Goal: Task Accomplishment & Management: Complete application form

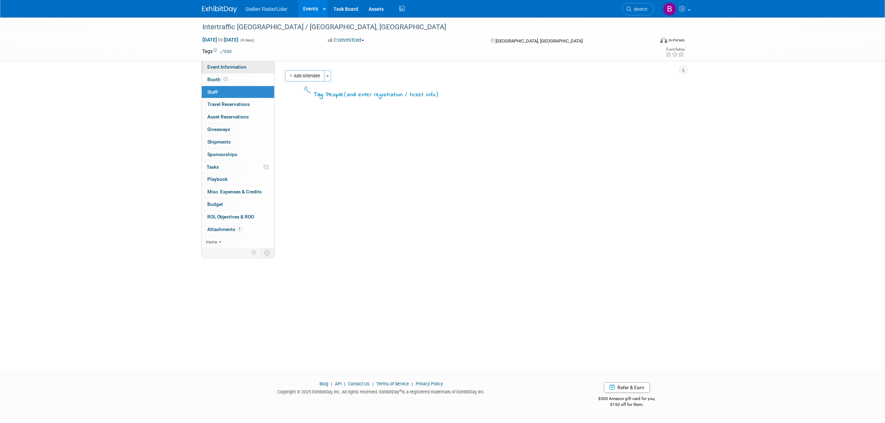
click at [226, 67] on span "Event Information" at bounding box center [226, 67] width 39 height 6
select select "International"
select select "Street Dynamics | Stalker Radar"
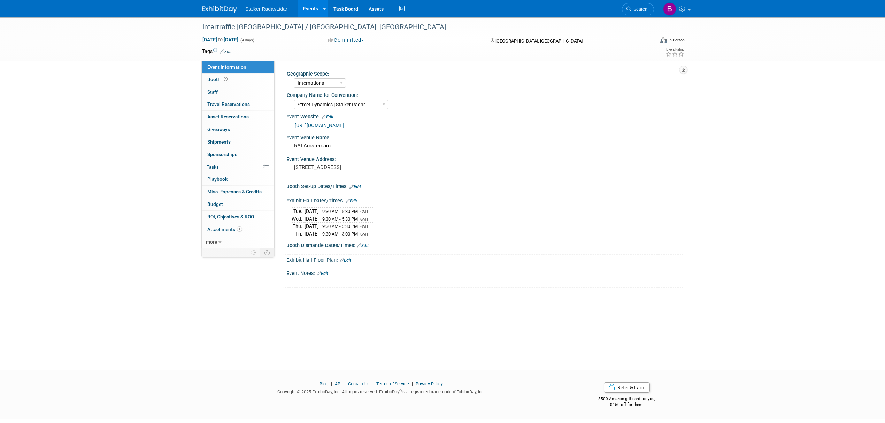
click at [309, 11] on link "Events" at bounding box center [310, 8] width 25 height 17
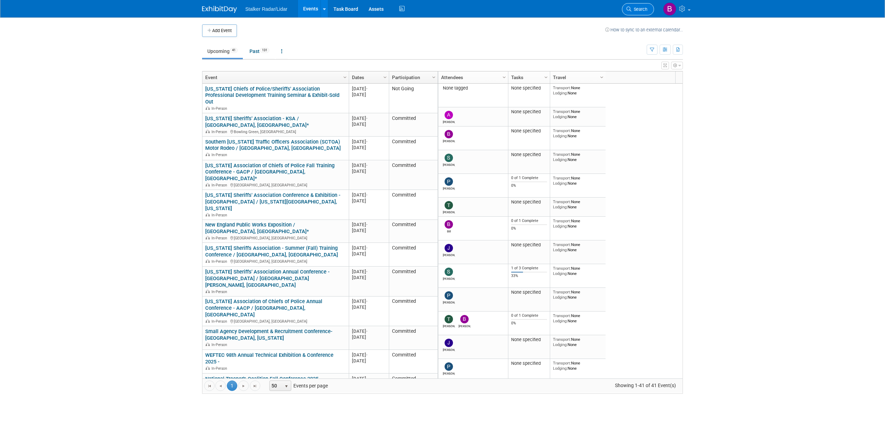
click at [636, 10] on span "Search" at bounding box center [639, 9] width 16 height 5
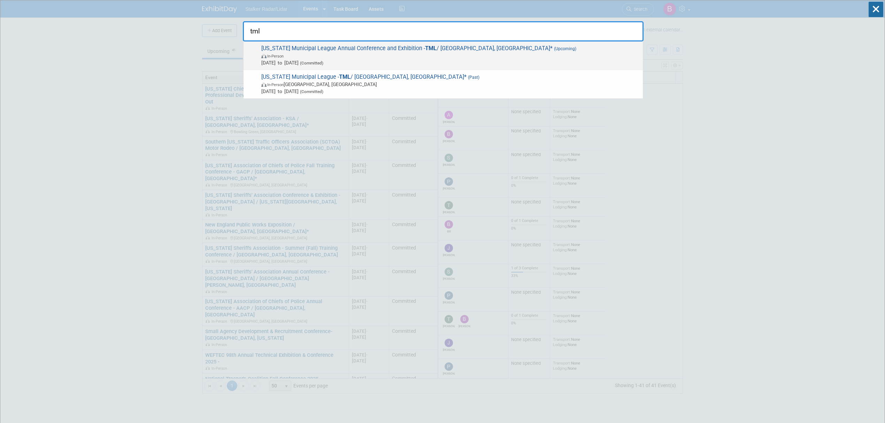
type input "tml"
click at [318, 49] on span "[US_STATE] Municipal League Annual Conference and Exhibition - TML / [GEOGRAPHI…" at bounding box center [449, 55] width 380 height 21
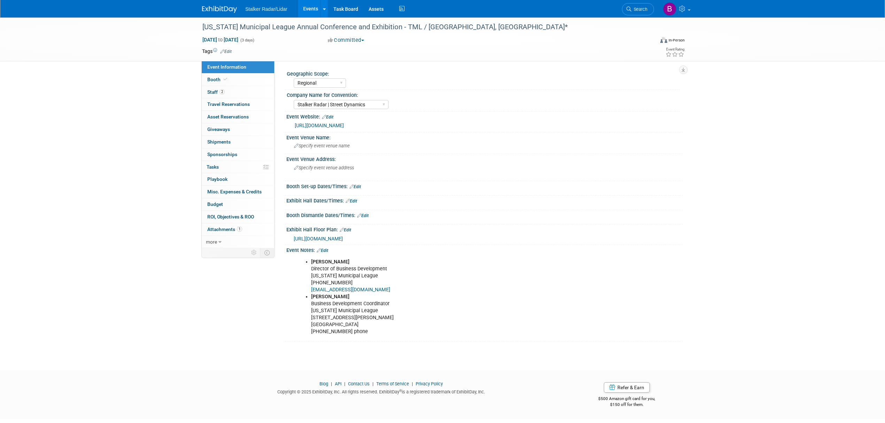
select select "Regional"
select select "Stalker Radar | Street Dynamics"
click at [240, 80] on link "Booth" at bounding box center [238, 80] width 72 height 12
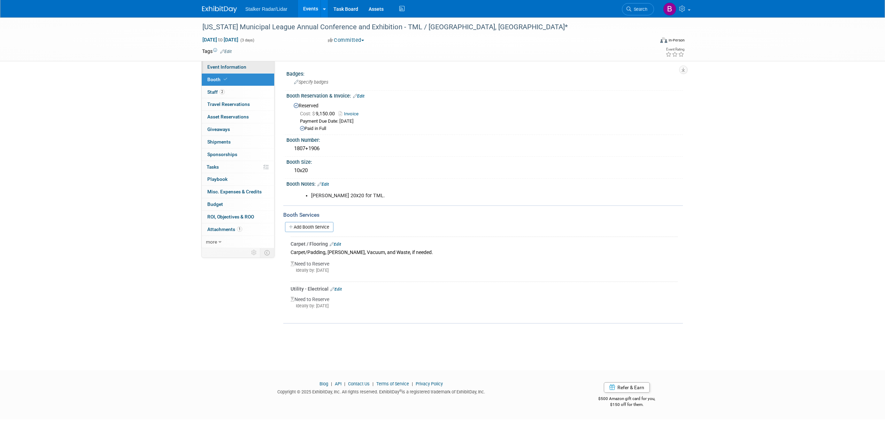
click at [235, 66] on span "Event Information" at bounding box center [226, 67] width 39 height 6
select select "Regional"
select select "Stalker Radar | Street Dynamics"
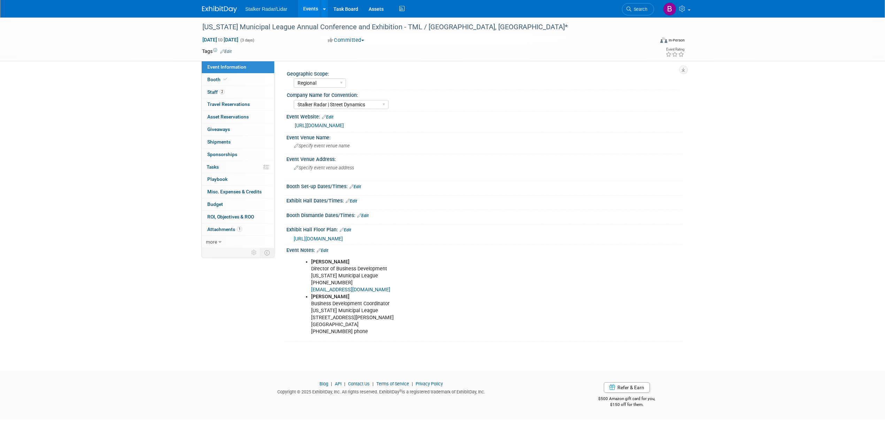
click at [325, 125] on link "[URL][DOMAIN_NAME]" at bounding box center [319, 126] width 49 height 6
click at [310, 148] on div "Specify event venue name" at bounding box center [485, 145] width 386 height 11
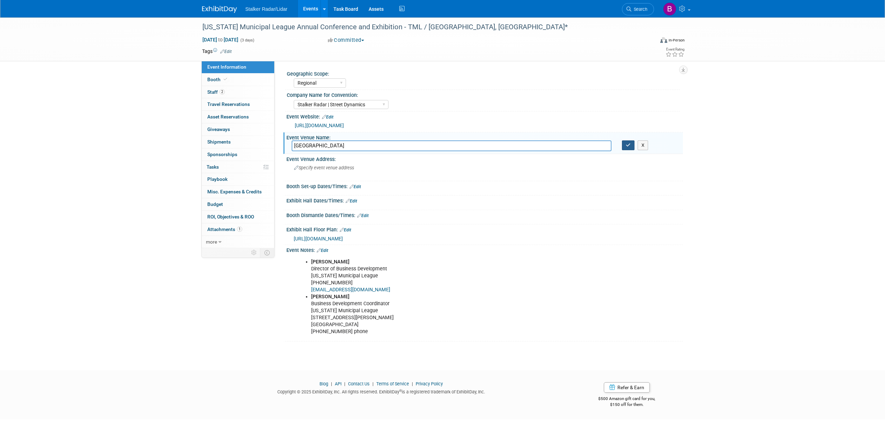
type input "Fort Worth Convention Center"
click at [626, 148] on button "button" at bounding box center [628, 145] width 13 height 10
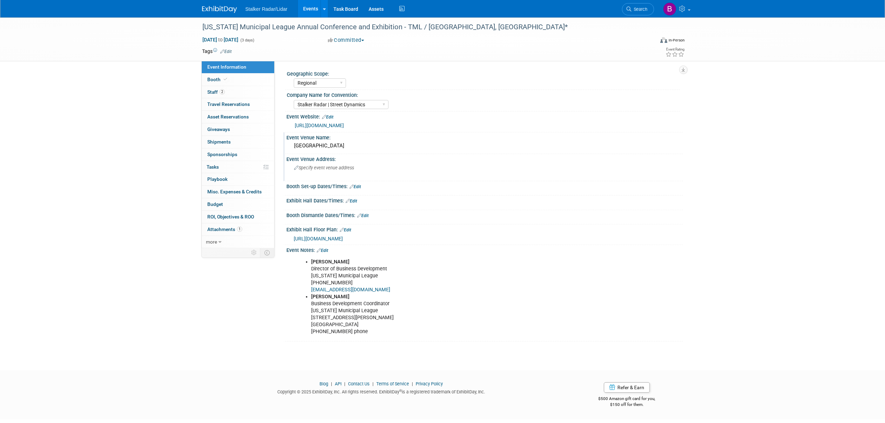
click at [312, 167] on span "Specify event venue address" at bounding box center [324, 167] width 60 height 5
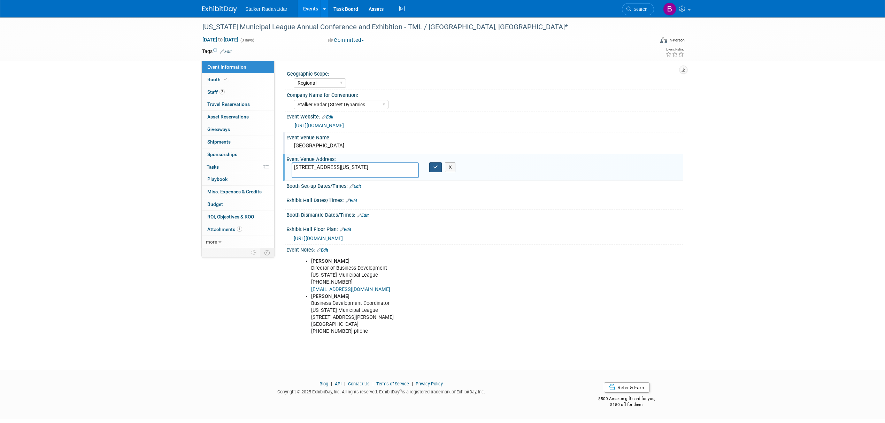
type textarea "1201 Houston Street Fort Worth, Texas"
click at [434, 166] on icon "button" at bounding box center [435, 167] width 5 height 5
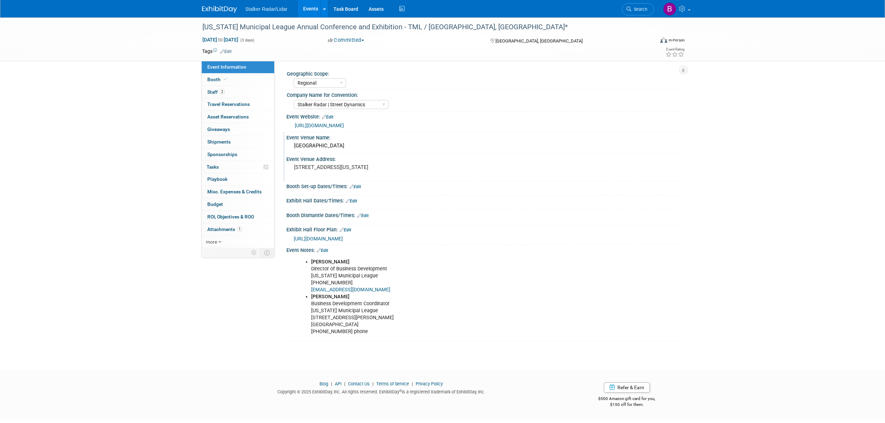
click at [360, 186] on link "Edit" at bounding box center [355, 186] width 11 height 5
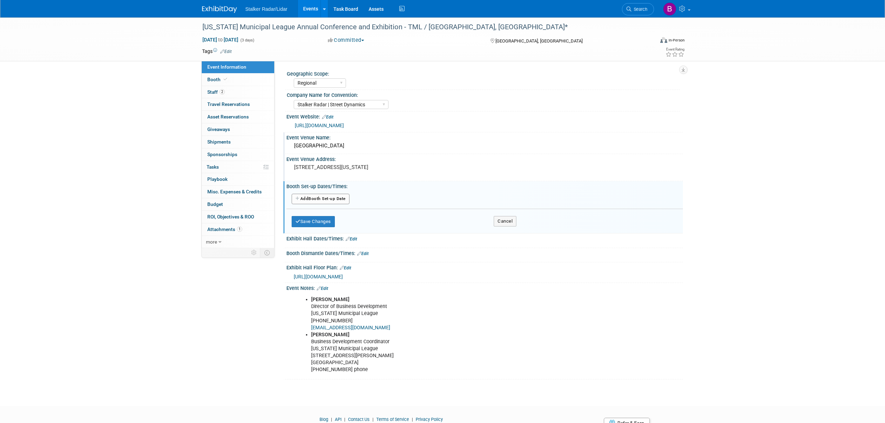
click at [321, 202] on button "Add Another Booth Set-up Date" at bounding box center [321, 199] width 58 height 10
select select "9"
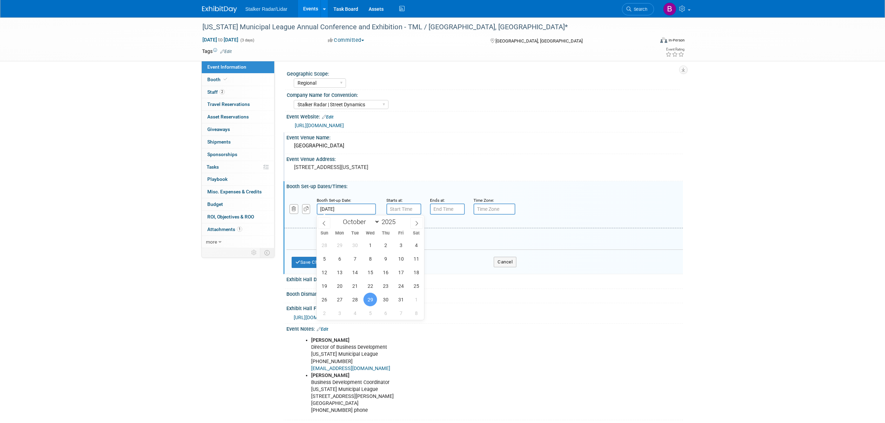
click at [357, 209] on input "Oct 29, 2025" at bounding box center [346, 209] width 59 height 11
click at [342, 300] on span "27" at bounding box center [340, 300] width 14 height 14
type input "Oct 27, 2025"
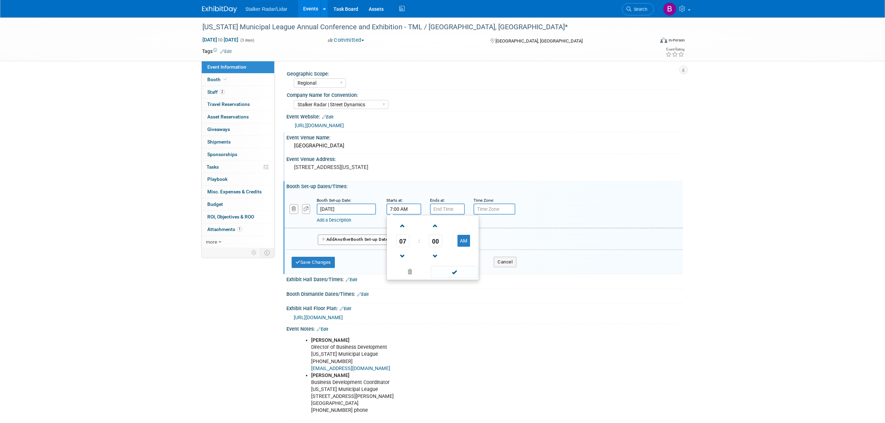
click at [412, 210] on input "7:00 AM" at bounding box center [403, 209] width 35 height 11
click at [401, 238] on span "07" at bounding box center [402, 241] width 13 height 13
click at [398, 263] on td "08" at bounding box center [399, 263] width 22 height 19
type input "8:00 AM"
click at [450, 281] on div "Exhibit Hall Dates/Times: Edit" at bounding box center [484, 278] width 397 height 9
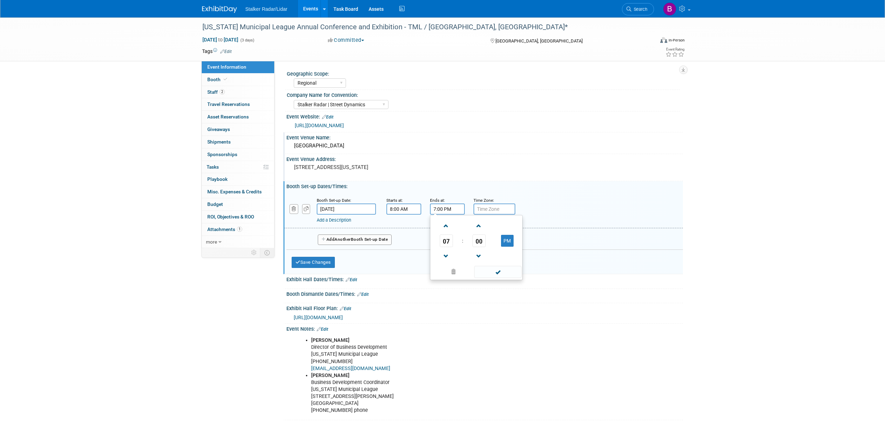
click at [452, 209] on input "7:00 PM" at bounding box center [447, 209] width 35 height 11
click at [445, 240] on span "07" at bounding box center [446, 241] width 13 height 13
click at [466, 244] on td "05" at bounding box center [465, 245] width 22 height 19
type input "5:00 PM"
click at [494, 270] on span at bounding box center [497, 272] width 47 height 12
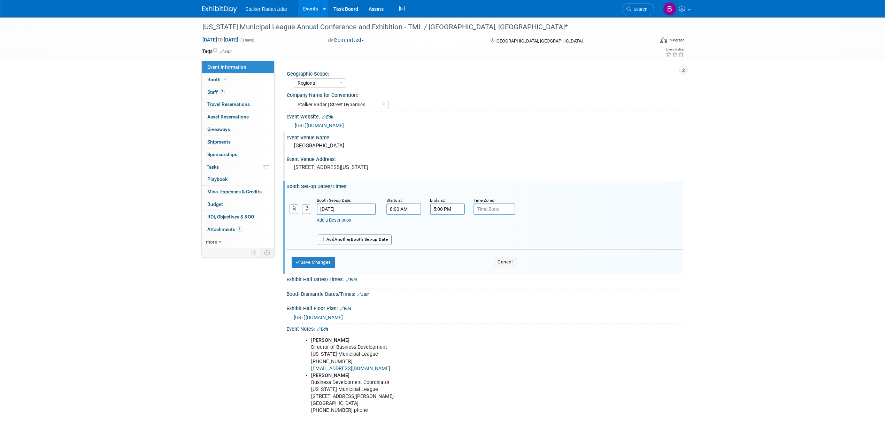
click at [336, 221] on link "Add a Description" at bounding box center [334, 219] width 34 height 5
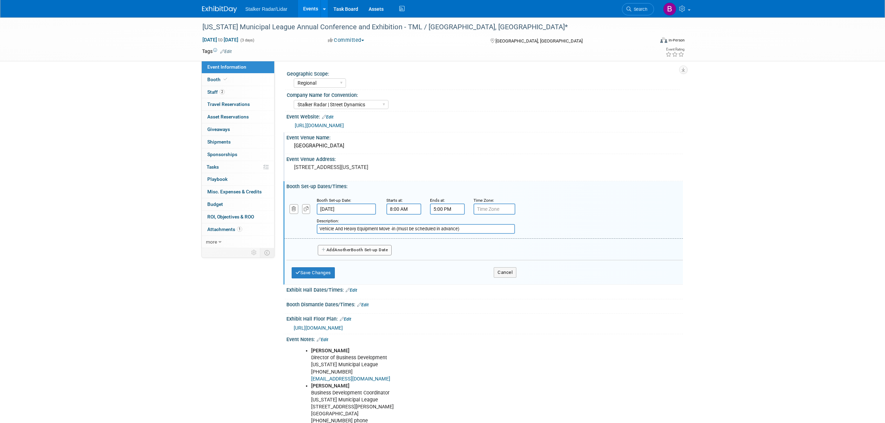
type input "Vehicle And Heavy Equipment Move -in (must be scheduled in advance)"
click at [371, 248] on button "Add Another Booth Set-up Date" at bounding box center [355, 250] width 74 height 10
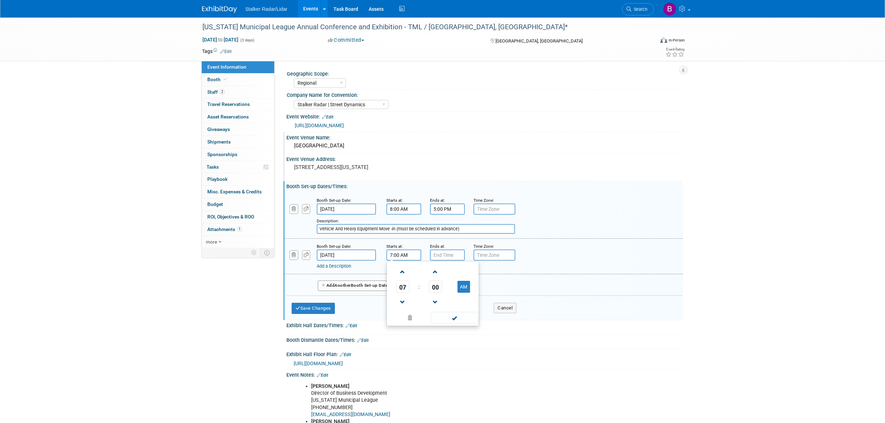
click at [414, 255] on input "7:00 AM" at bounding box center [403, 255] width 35 height 11
click at [404, 293] on link at bounding box center [402, 302] width 13 height 18
click at [404, 283] on span "06" at bounding box center [402, 287] width 13 height 13
click at [404, 308] on td "08" at bounding box center [399, 309] width 22 height 19
type input "8:00 AM"
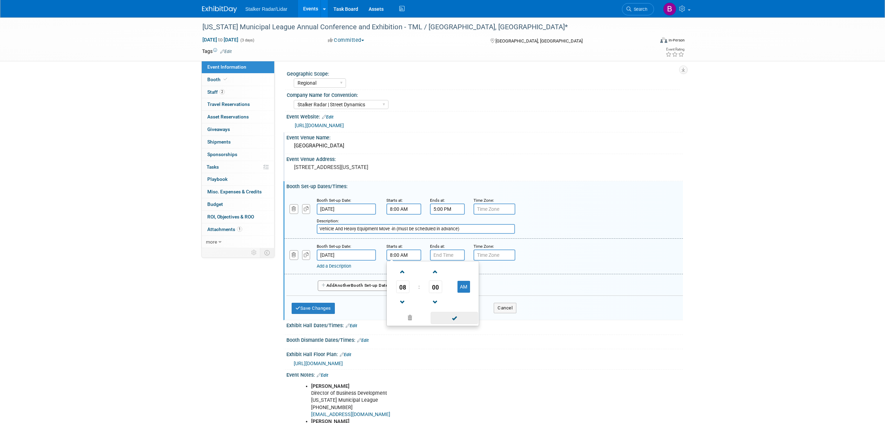
click at [438, 320] on span at bounding box center [454, 318] width 47 height 12
click at [441, 255] on input "7:00 PM" at bounding box center [447, 255] width 35 height 11
click at [446, 288] on span "07" at bounding box center [446, 287] width 13 height 13
click at [461, 293] on td "05" at bounding box center [465, 291] width 22 height 19
type input "5:00 PM"
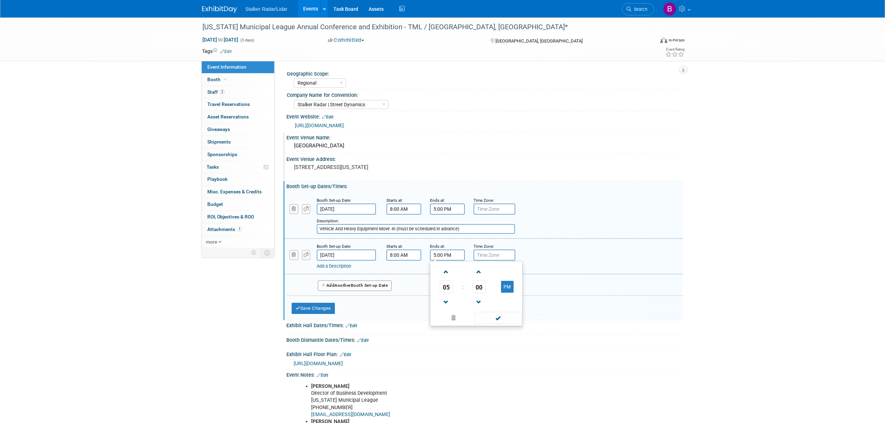
click at [489, 210] on input "text" at bounding box center [495, 209] width 42 height 11
type input "Central"
click at [505, 203] on div "Time Zone: Apply to all" at bounding box center [490, 200] width 33 height 7
click at [505, 200] on link "Apply to all" at bounding box center [504, 200] width 19 height 5
type input "Central"
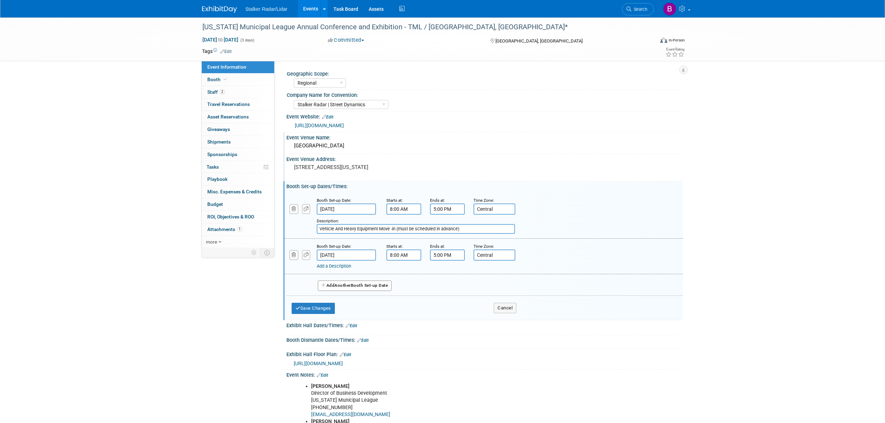
click at [371, 282] on button "Add Another Booth Set-up Date" at bounding box center [355, 286] width 74 height 10
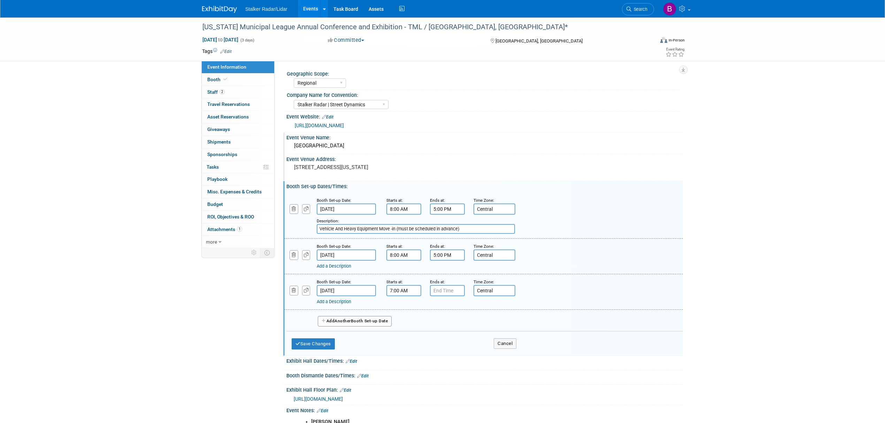
click at [413, 289] on input "7:00 AM" at bounding box center [403, 290] width 35 height 11
click at [402, 305] on span at bounding box center [403, 307] width 12 height 12
type input "8:00 AM"
click at [450, 353] on span at bounding box center [454, 353] width 47 height 12
click at [445, 289] on input "7:00 PM" at bounding box center [447, 290] width 35 height 11
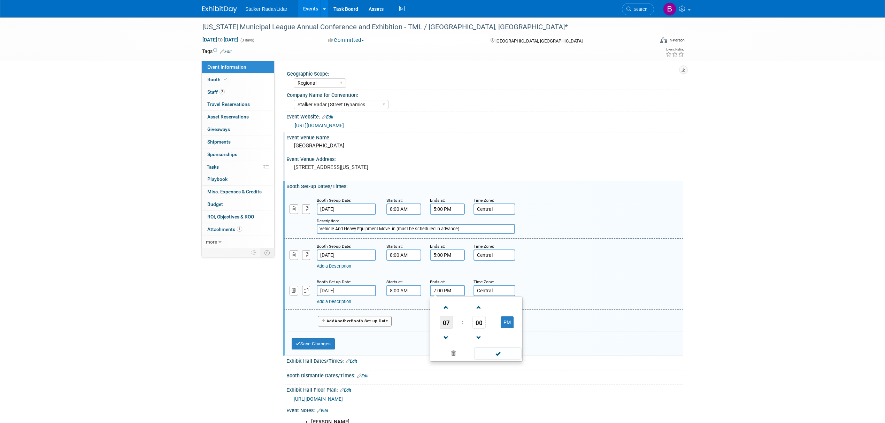
click at [450, 324] on span "07" at bounding box center [446, 322] width 13 height 13
click at [487, 344] on td "10" at bounding box center [487, 345] width 22 height 19
click at [477, 324] on span "00" at bounding box center [479, 322] width 13 height 13
click at [491, 361] on span at bounding box center [497, 362] width 47 height 12
click at [460, 292] on input "10:00 PM" at bounding box center [447, 290] width 35 height 11
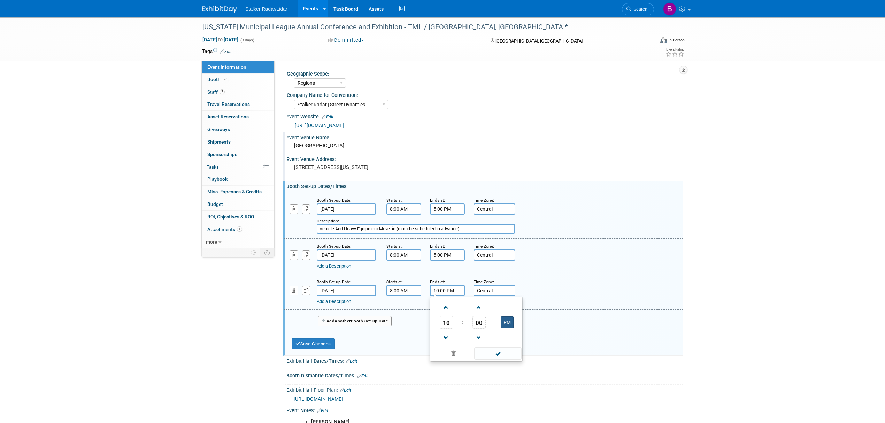
click at [508, 321] on button "PM" at bounding box center [507, 322] width 13 height 12
type input "10:00 AM"
click at [497, 356] on span at bounding box center [497, 353] width 47 height 12
click at [333, 300] on link "Add a Description" at bounding box center [334, 301] width 34 height 5
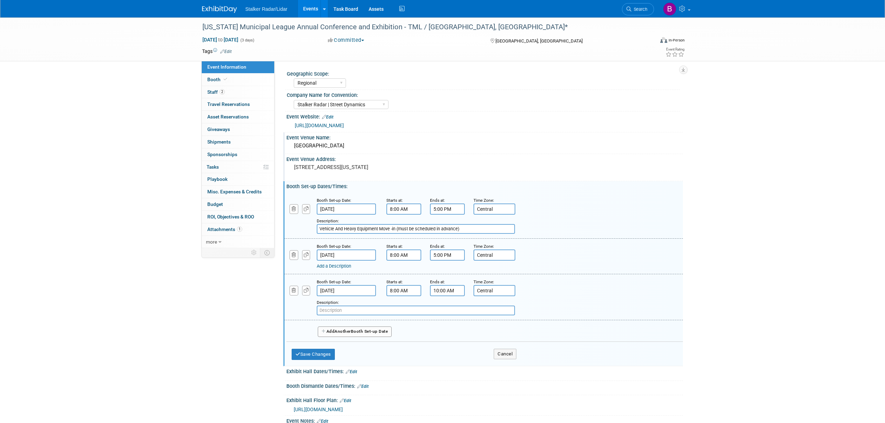
click at [348, 306] on input "text" at bounding box center [416, 311] width 198 height 10
paste input "Exhibit Hall Final Setup (NO loading dock access)"
type input "Exhibit Hall Final Setup (NO loading dock access)"
click at [312, 353] on button "Save Changes" at bounding box center [313, 354] width 43 height 11
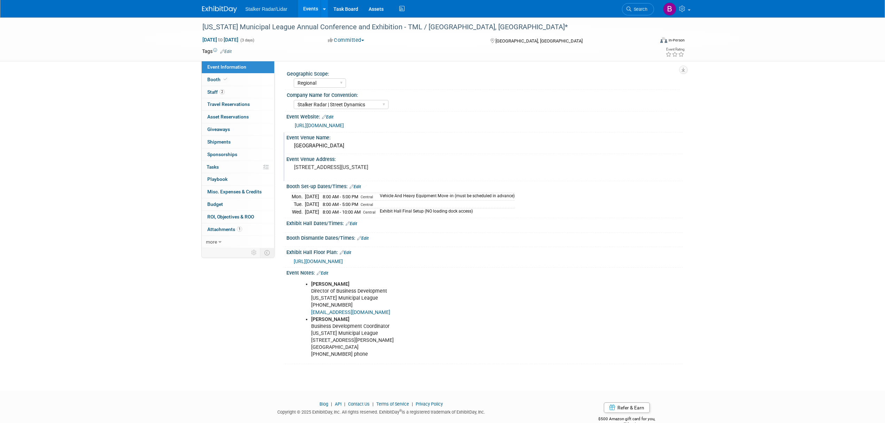
click at [350, 225] on link "Edit" at bounding box center [351, 223] width 11 height 5
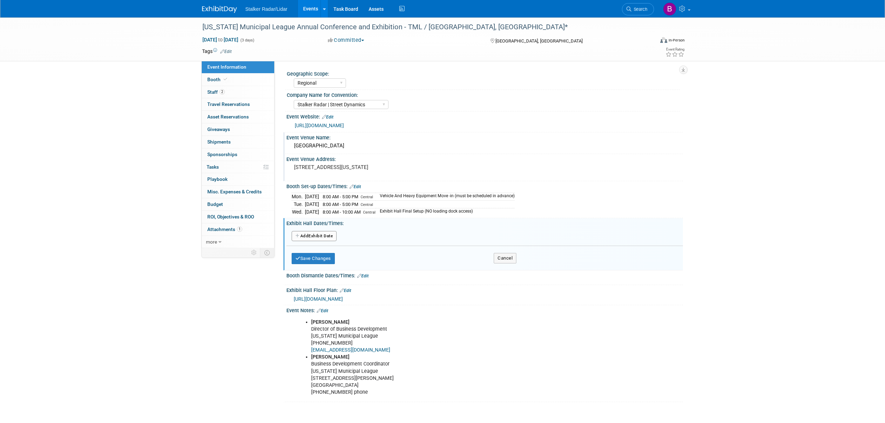
click at [315, 230] on div "Add Another Exhibit Date" at bounding box center [484, 236] width 397 height 13
click at [314, 233] on button "Add Another Exhibit Date" at bounding box center [314, 236] width 45 height 10
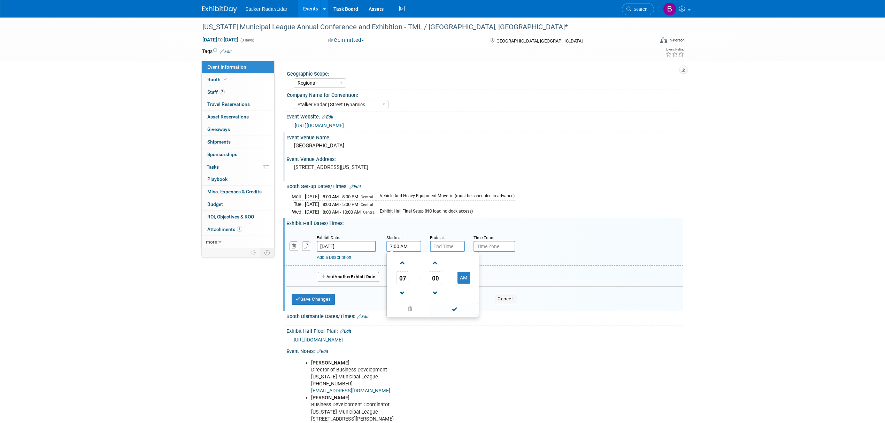
click at [404, 247] on input "7:00 AM" at bounding box center [403, 246] width 35 height 11
click at [408, 275] on span "07" at bounding box center [402, 277] width 13 height 13
click at [397, 266] on td "12" at bounding box center [399, 263] width 22 height 19
type input "12:00 AM"
click at [456, 306] on span at bounding box center [454, 309] width 47 height 12
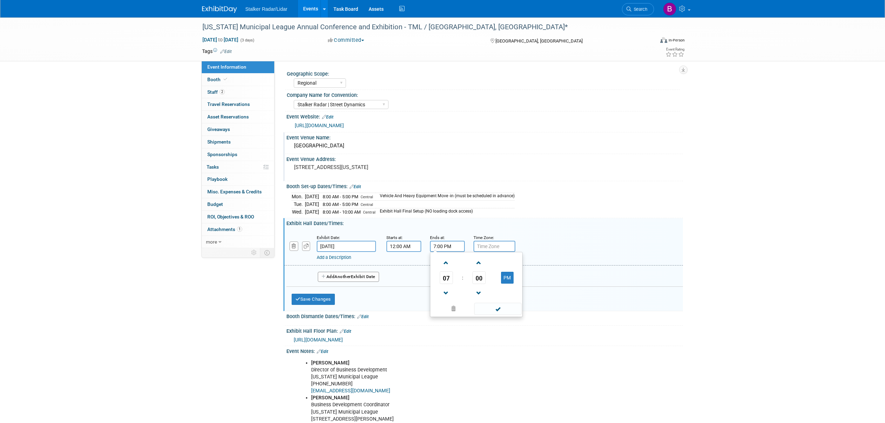
click at [444, 249] on input "7:00 PM" at bounding box center [447, 246] width 35 height 11
click at [450, 279] on span "07" at bounding box center [446, 277] width 13 height 13
click at [464, 285] on td "05" at bounding box center [465, 282] width 22 height 19
type input "5:00 PM"
click at [496, 307] on span at bounding box center [497, 309] width 47 height 12
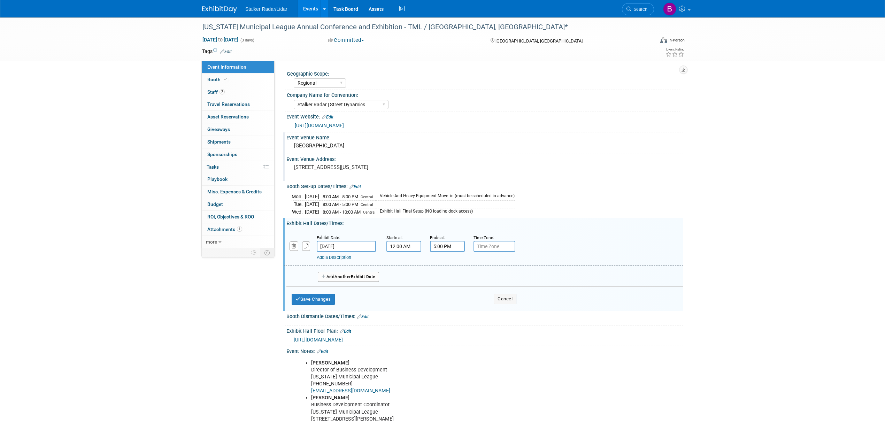
click at [487, 246] on input "text" at bounding box center [495, 246] width 42 height 11
type input "Central"
click at [484, 272] on div "Add Another Exhibit Date" at bounding box center [484, 275] width 397 height 18
click at [344, 278] on span "Another" at bounding box center [343, 276] width 16 height 5
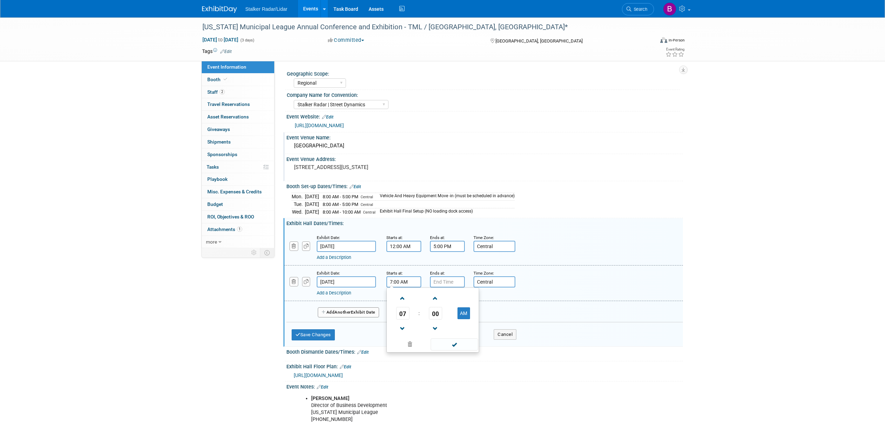
click at [405, 283] on input "7:00 AM" at bounding box center [403, 281] width 35 height 11
click at [399, 310] on span "07" at bounding box center [402, 313] width 13 height 13
click at [406, 335] on td "08" at bounding box center [399, 336] width 22 height 19
type input "8:00 AM"
click at [443, 347] on span at bounding box center [454, 344] width 47 height 12
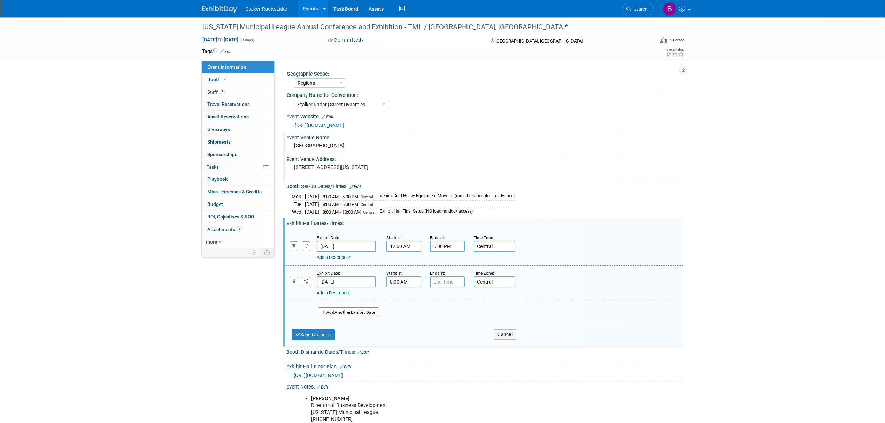
click at [442, 284] on input "text" at bounding box center [447, 281] width 35 height 11
click at [445, 313] on span "07" at bounding box center [446, 313] width 13 height 13
click at [442, 314] on td "04" at bounding box center [443, 317] width 22 height 19
type input "4:00 PM"
click at [485, 342] on span at bounding box center [497, 344] width 47 height 12
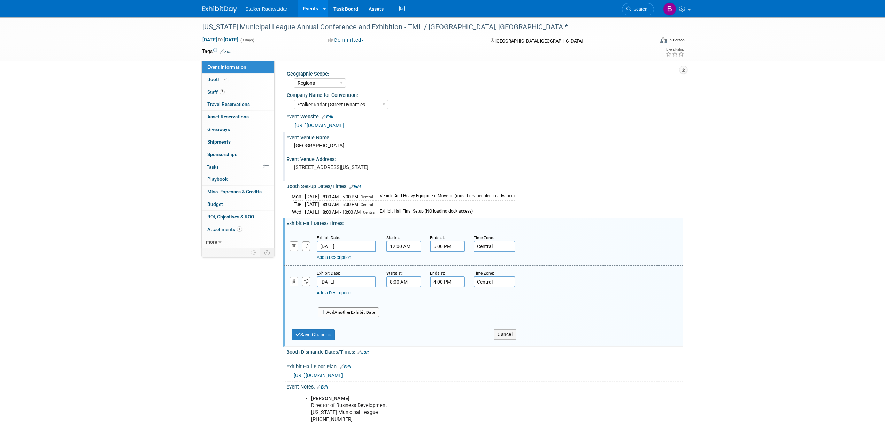
click at [357, 311] on button "Add Another Exhibit Date" at bounding box center [348, 312] width 61 height 10
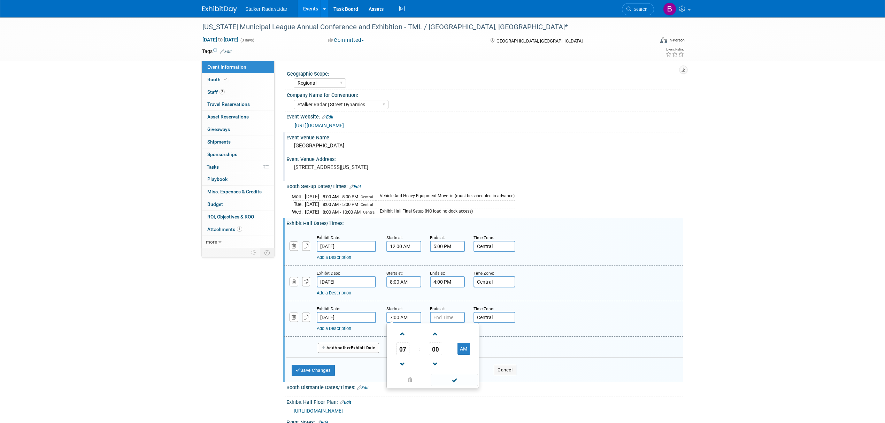
click at [411, 318] on input "7:00 AM" at bounding box center [403, 317] width 35 height 11
click at [403, 343] on span "07" at bounding box center [402, 349] width 13 height 13
click at [402, 371] on td "08" at bounding box center [399, 371] width 22 height 19
type input "8:00 AM"
click at [450, 377] on span at bounding box center [454, 380] width 47 height 12
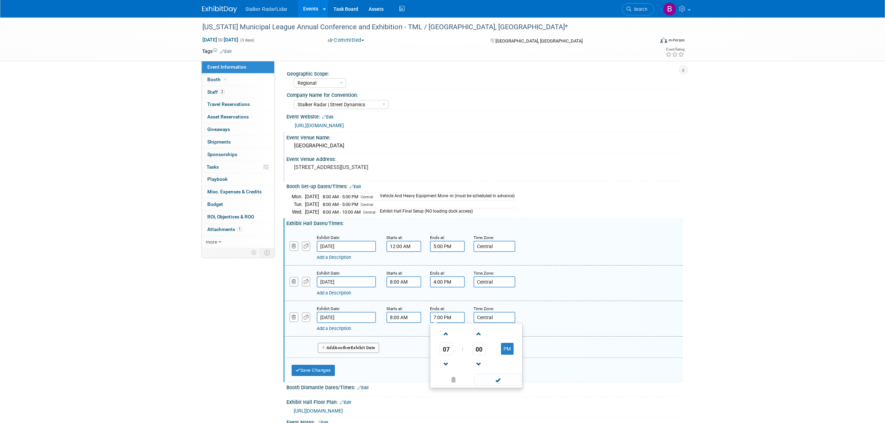
click at [439, 318] on input "7:00 PM" at bounding box center [447, 317] width 35 height 11
drag, startPoint x: 447, startPoint y: 348, endPoint x: 447, endPoint y: 354, distance: 6.0
click at [447, 348] on span "07" at bounding box center [446, 349] width 13 height 13
click at [483, 372] on td "10" at bounding box center [487, 371] width 22 height 19
click at [510, 347] on button "PM" at bounding box center [507, 349] width 13 height 12
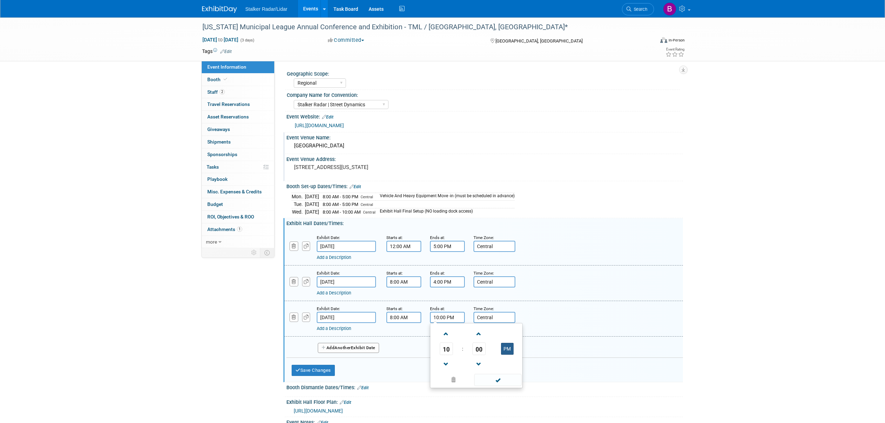
type input "10:00 AM"
click at [495, 378] on span at bounding box center [497, 380] width 47 height 12
click at [320, 367] on button "Save Changes" at bounding box center [313, 370] width 43 height 11
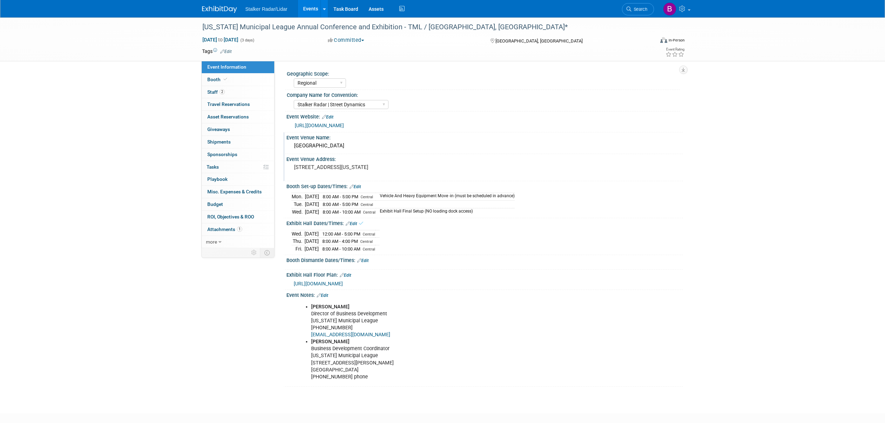
click at [364, 260] on link "Edit" at bounding box center [362, 260] width 11 height 5
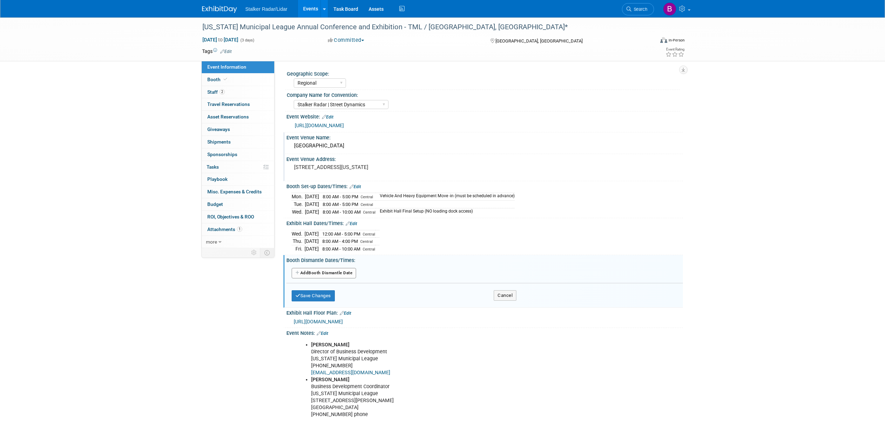
click at [332, 275] on button "Add Another Booth Dismantle Date" at bounding box center [324, 273] width 64 height 10
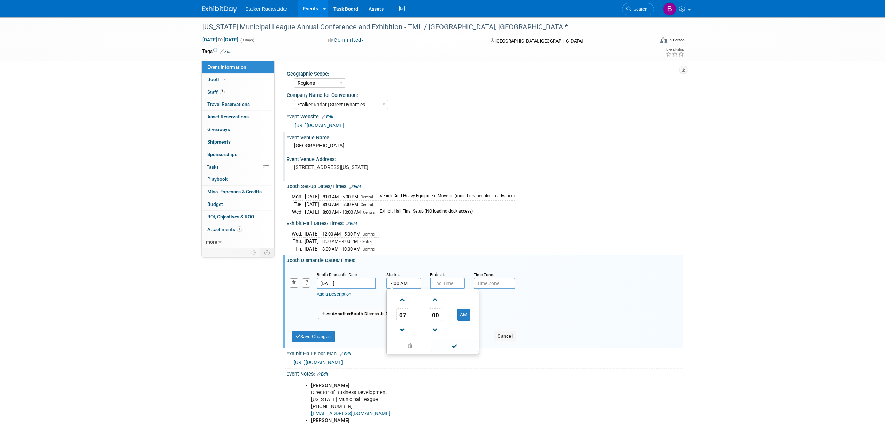
click at [396, 285] on input "7:00 AM" at bounding box center [403, 283] width 35 height 11
click at [402, 316] on span "07" at bounding box center [402, 314] width 13 height 13
click at [392, 298] on td "12" at bounding box center [399, 300] width 22 height 19
click at [463, 316] on button "AM" at bounding box center [464, 315] width 13 height 12
type input "12:00 PM"
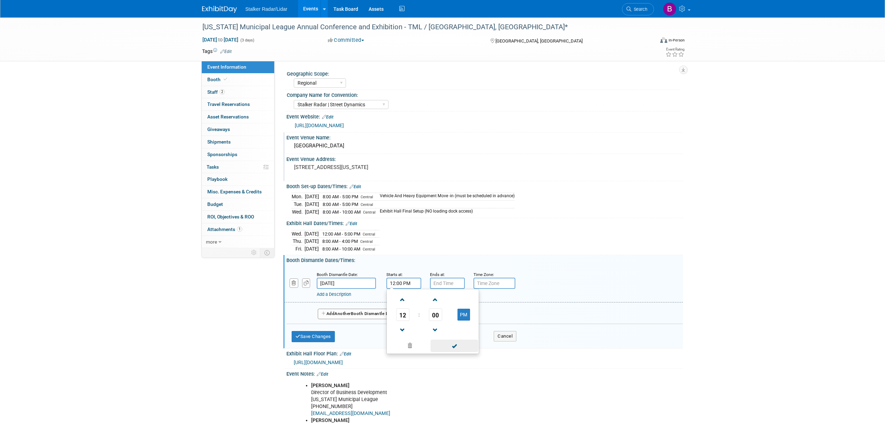
click at [452, 342] on span at bounding box center [454, 346] width 47 height 12
click at [451, 282] on input "7:00 PM" at bounding box center [447, 283] width 35 height 11
click at [446, 320] on span "07" at bounding box center [446, 314] width 13 height 13
click at [464, 321] on td "05" at bounding box center [465, 318] width 22 height 19
type input "5:00 PM"
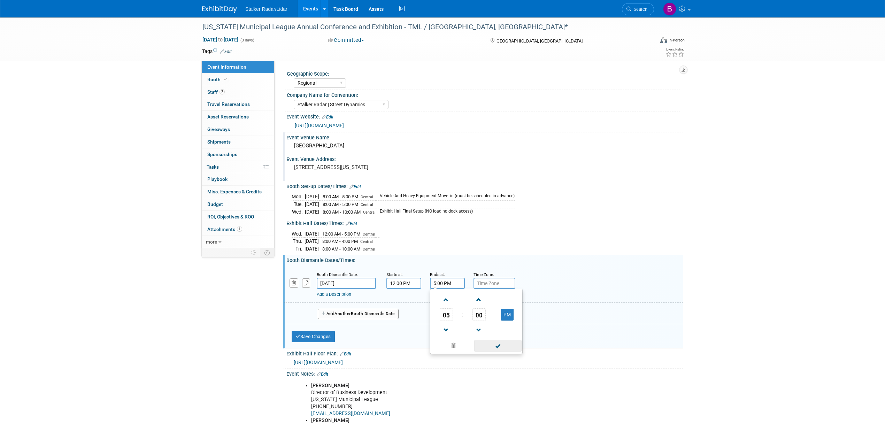
click at [496, 341] on span at bounding box center [497, 346] width 47 height 12
click at [339, 296] on div "Add a Description" at bounding box center [466, 294] width 298 height 6
click at [338, 293] on link "Add a Description" at bounding box center [334, 294] width 34 height 5
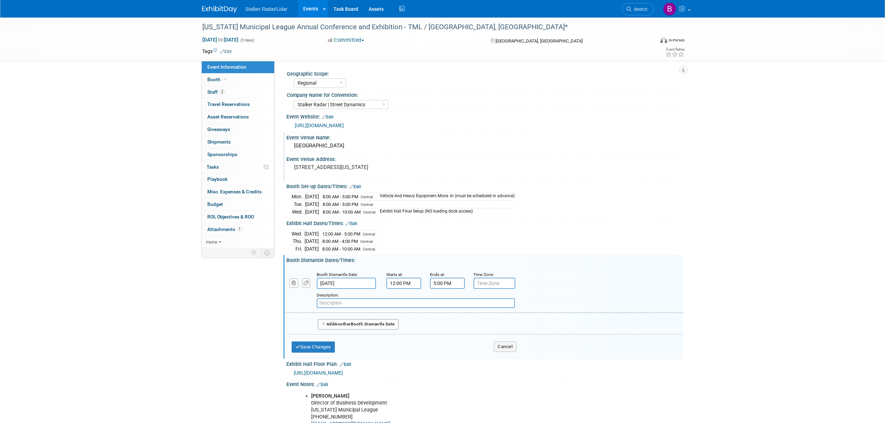
paste input "move-out for large vehicles and loading dock access for POVs will begin at"
click at [381, 302] on input "move-out for large vehicles and loading dock access for POVs will begin at" at bounding box center [416, 303] width 198 height 10
click at [469, 301] on input "move-out for large vehicles & loading dock access for POVs will begin at" at bounding box center [416, 303] width 198 height 10
click at [434, 304] on input "move-out for large vehicles & loading dock access for POVs will begin at 12" at bounding box center [416, 303] width 198 height 10
click at [443, 303] on input "move-out for large vehicles & loading dock access for POVs will begin at 12" at bounding box center [416, 303] width 198 height 10
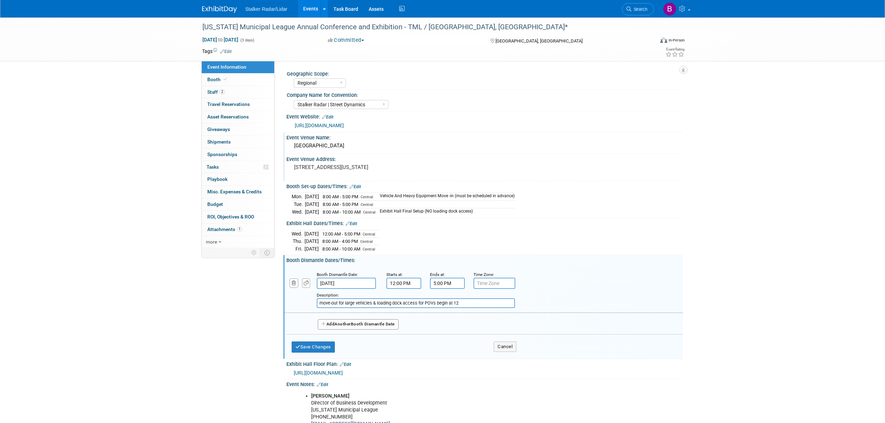
click at [458, 301] on input "move-out for large vehicles & loading dock access for POVs begin at 12" at bounding box center [416, 303] width 198 height 10
type input "move-out for large vehicles & loading dock access for POVs begin at 12pm"
drag, startPoint x: 355, startPoint y: 306, endPoint x: 468, endPoint y: 330, distance: 115.4
click at [468, 330] on div "Add Another Booth Dismantle Date" at bounding box center [484, 322] width 397 height 18
click at [491, 283] on input "text" at bounding box center [495, 283] width 42 height 11
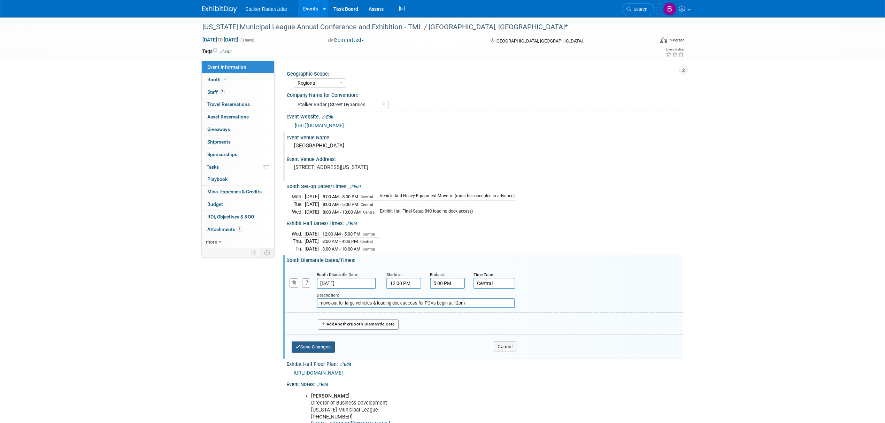
type input "Central"
click at [327, 344] on button "Save Changes" at bounding box center [313, 346] width 43 height 11
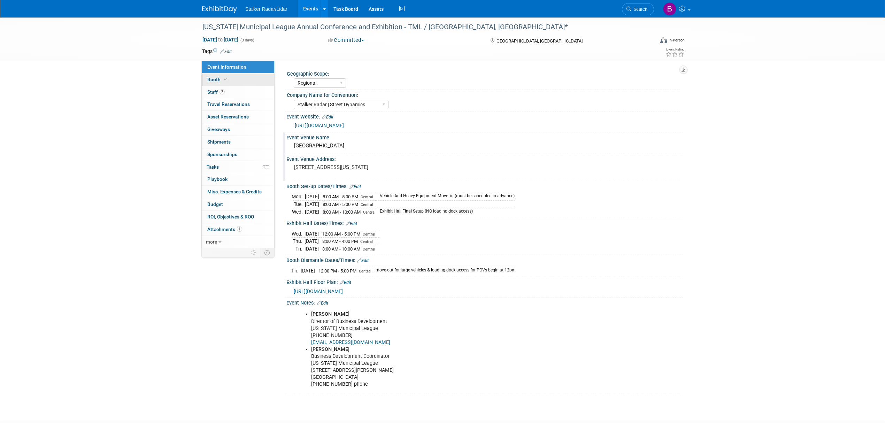
click at [222, 78] on span "Booth" at bounding box center [217, 80] width 21 height 6
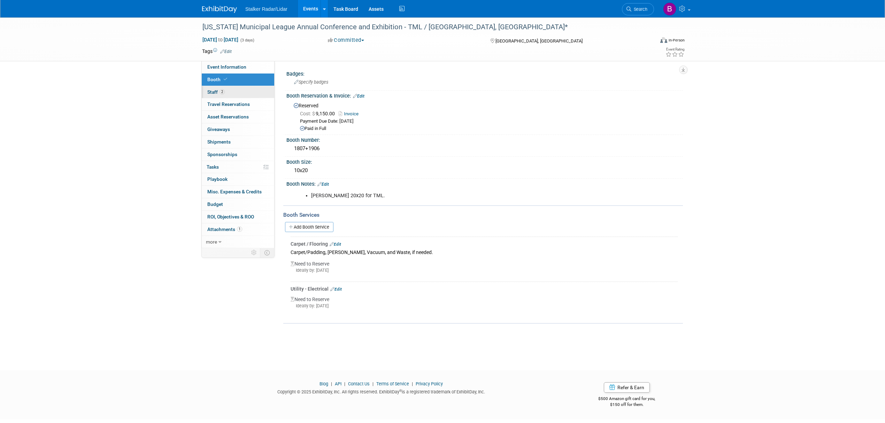
click at [222, 92] on span "2" at bounding box center [222, 91] width 5 height 5
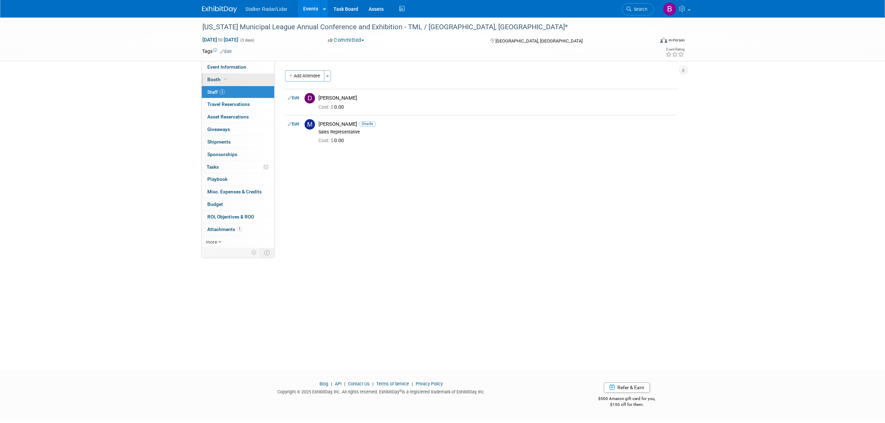
click at [227, 76] on link "Booth" at bounding box center [238, 80] width 72 height 12
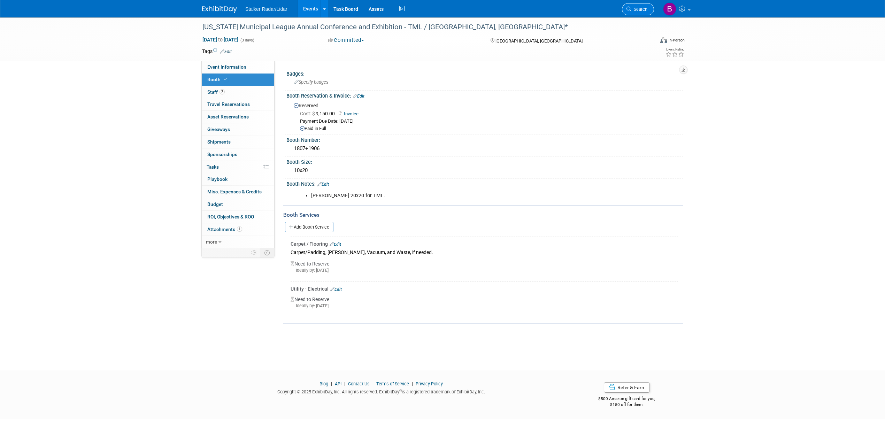
click at [640, 10] on span "Search" at bounding box center [639, 9] width 16 height 5
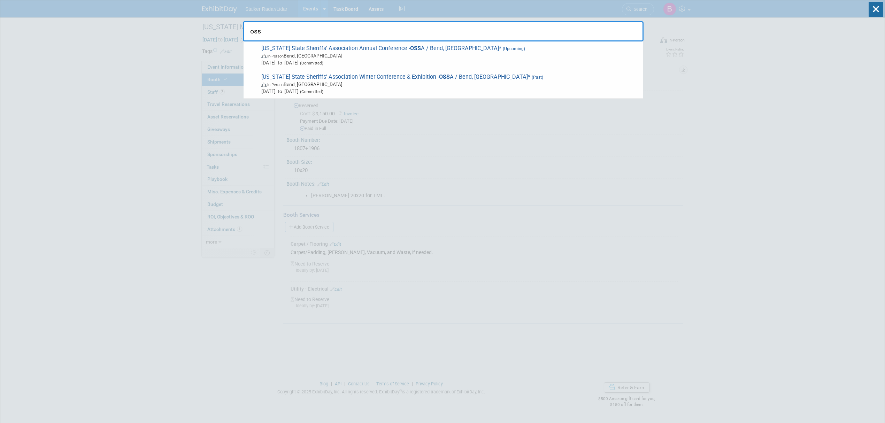
type input "ossa"
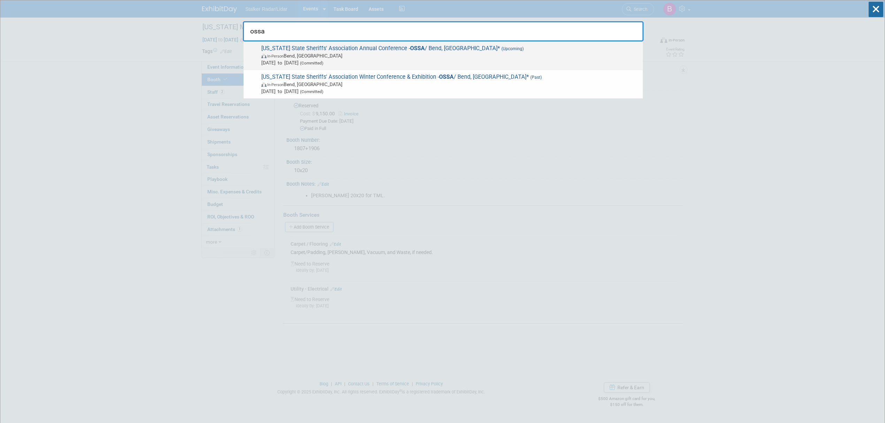
click at [307, 47] on span "Oregon State Sheriffs' Association Annual Conference - OSSA / Bend, OR* (Upcomi…" at bounding box center [449, 55] width 380 height 21
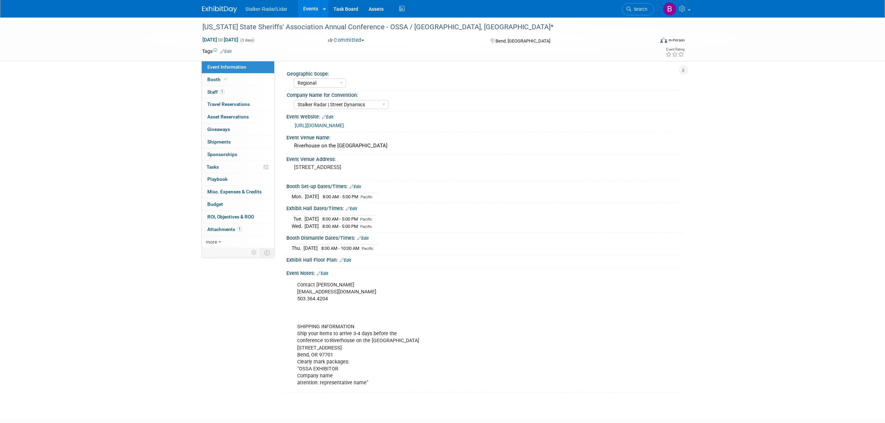
select select "Regional"
select select "Stalker Radar | Street Dynamics"
click at [635, 11] on span "Search" at bounding box center [639, 9] width 16 height 5
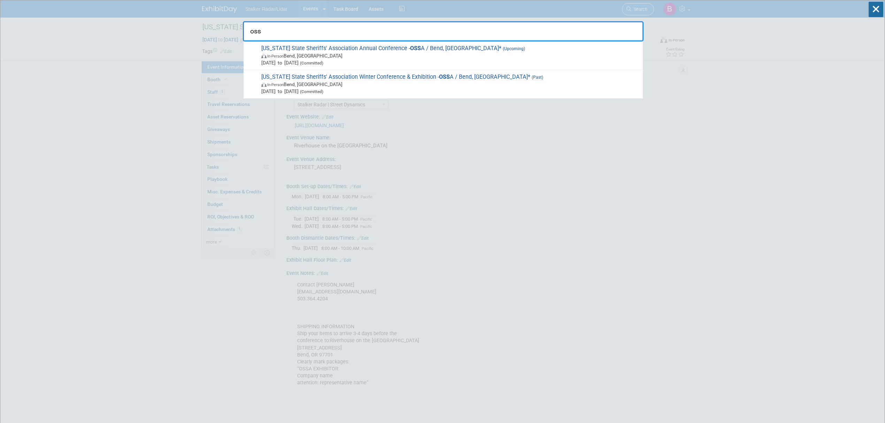
type input "ossa"
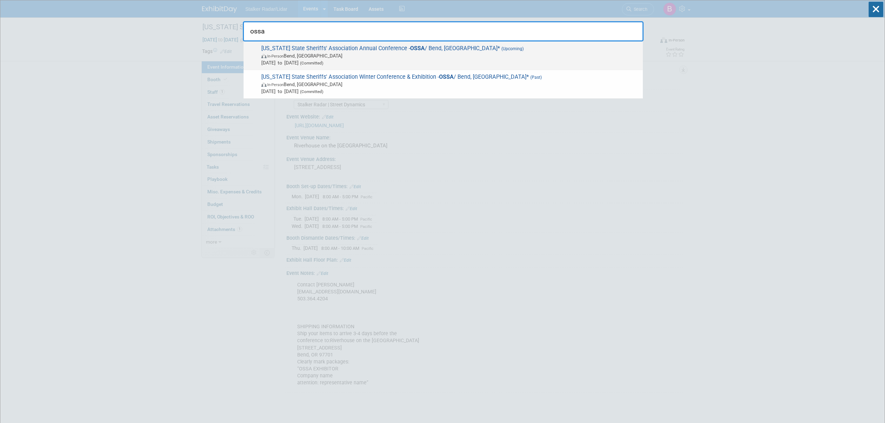
click at [330, 51] on span "Oregon State Sheriffs' Association Annual Conference - OSSA / Bend, OR* (Upcomi…" at bounding box center [449, 55] width 380 height 21
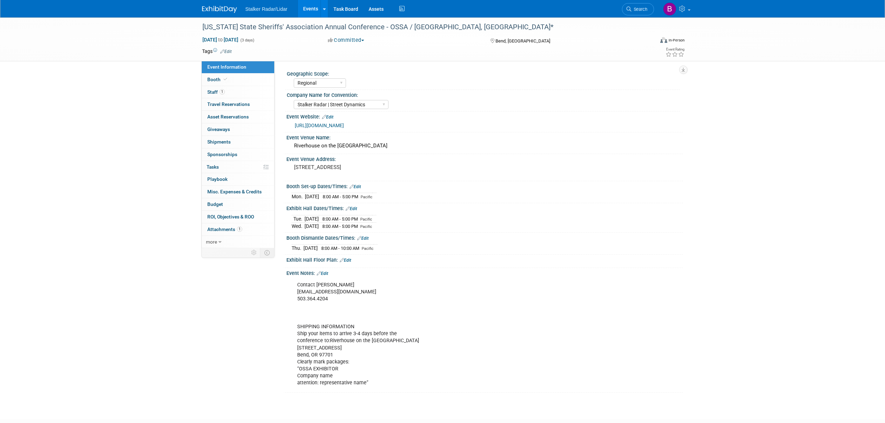
select select "Regional"
select select "Stalker Radar | Street Dynamics"
click at [234, 80] on link "Booth" at bounding box center [238, 80] width 72 height 12
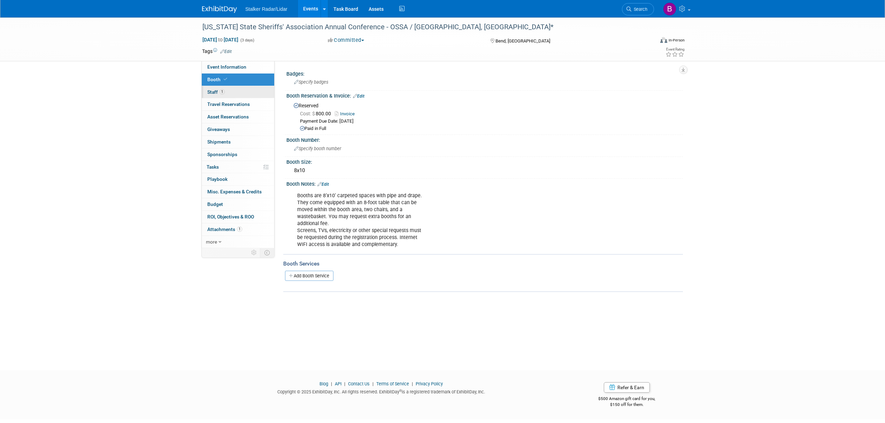
click at [226, 90] on link "1 Staff 1" at bounding box center [238, 92] width 72 height 12
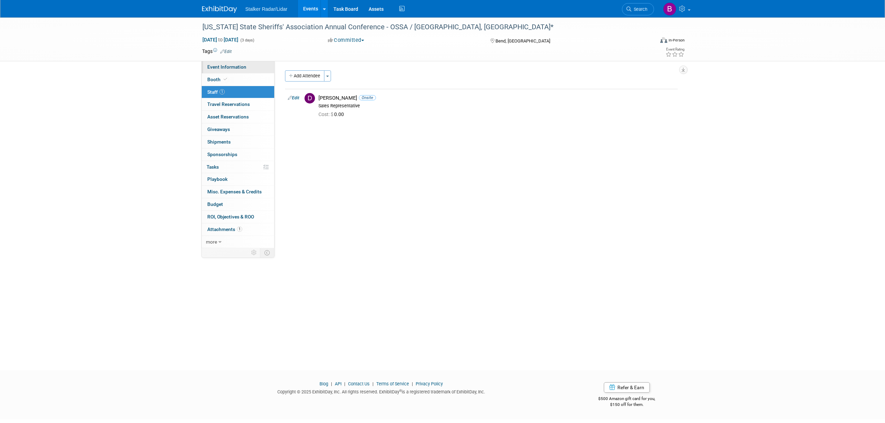
click at [230, 70] on span "Event Information" at bounding box center [226, 67] width 39 height 6
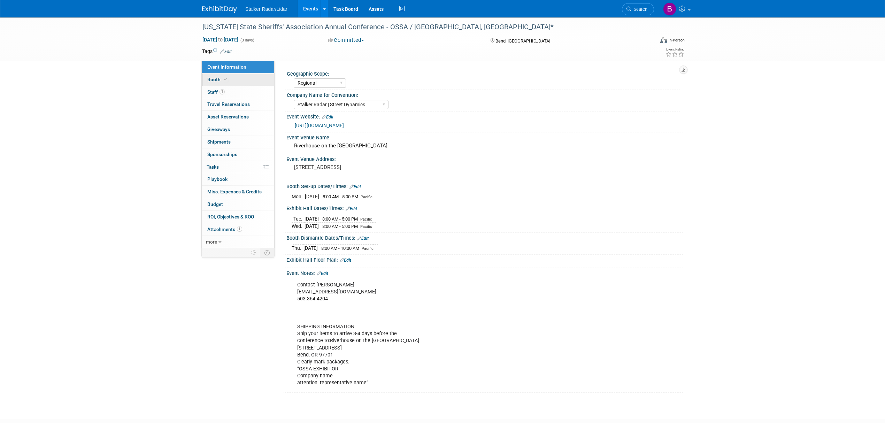
click at [245, 79] on link "Booth" at bounding box center [238, 80] width 72 height 12
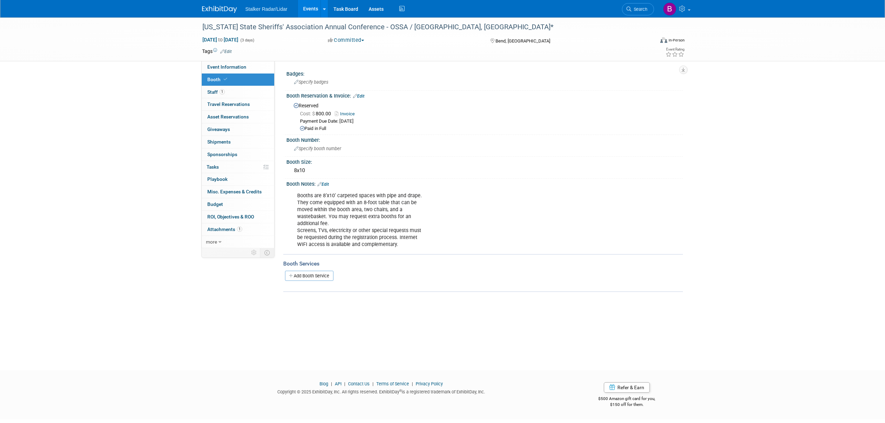
click at [351, 113] on link "Invoice" at bounding box center [346, 113] width 23 height 5
click at [374, 7] on link "Assets" at bounding box center [375, 8] width 25 height 17
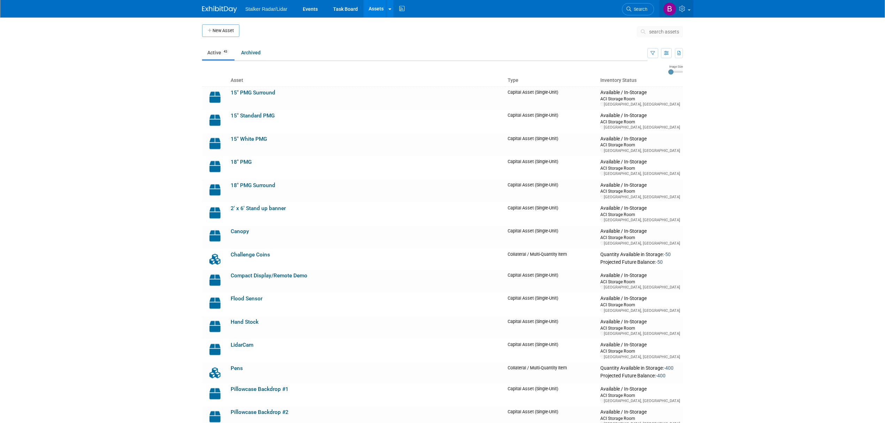
click at [689, 10] on span at bounding box center [689, 9] width 3 height 1
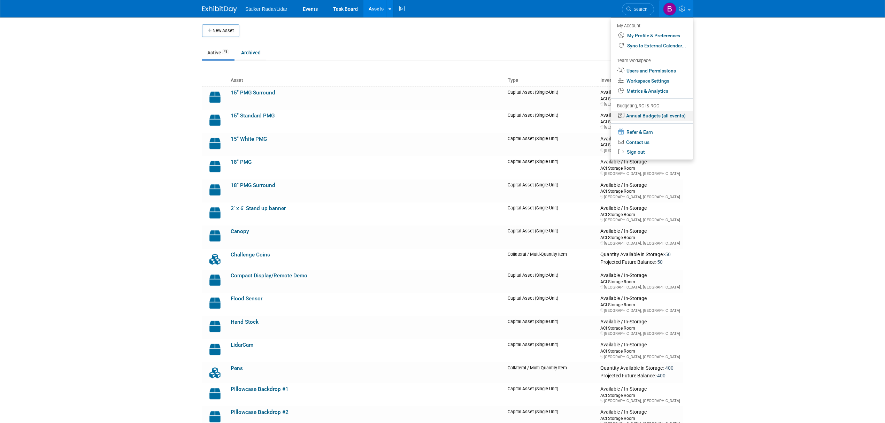
click at [655, 118] on link "Annual Budgets (all events)" at bounding box center [652, 116] width 82 height 10
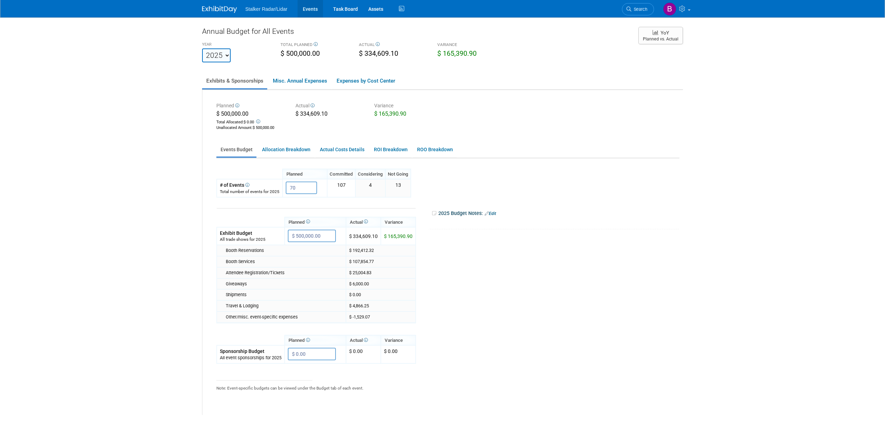
click at [310, 6] on link "Events" at bounding box center [310, 8] width 25 height 17
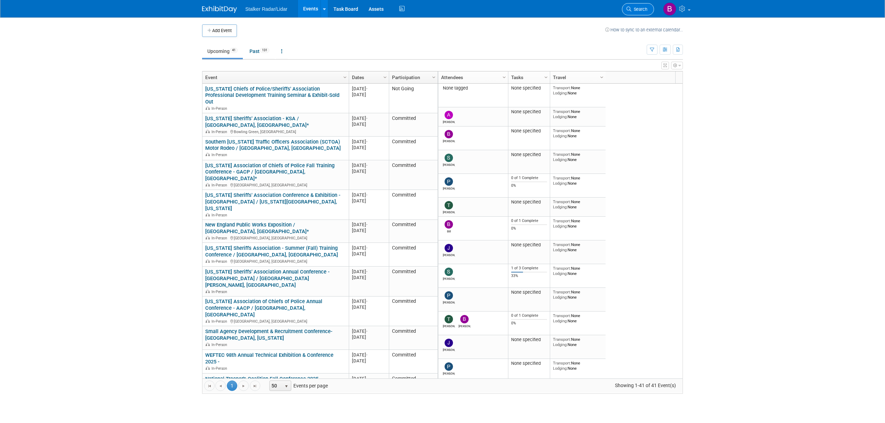
click at [632, 8] on span "Search" at bounding box center [639, 9] width 16 height 5
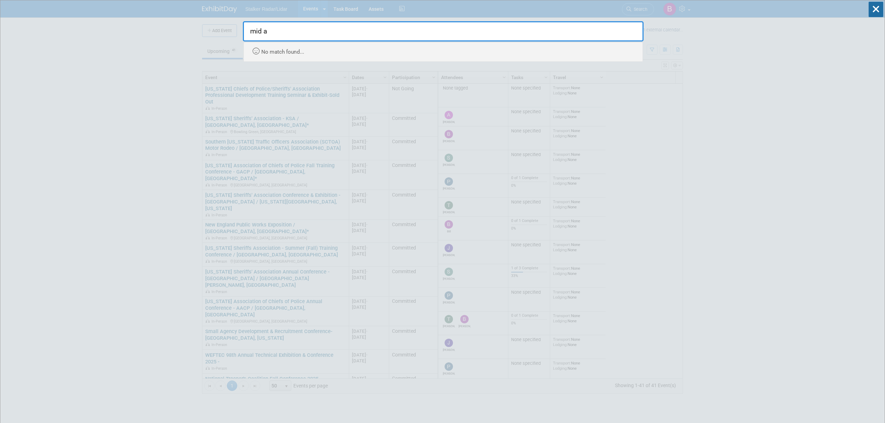
type input "mid a"
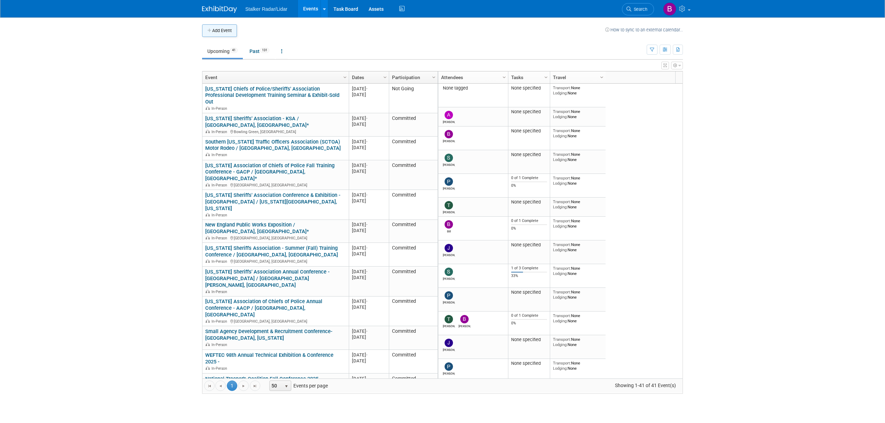
click at [221, 31] on button "Add Event" at bounding box center [219, 30] width 35 height 13
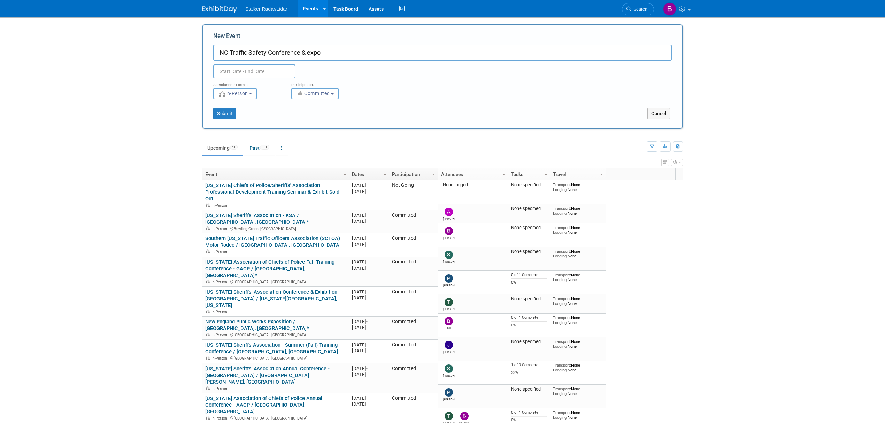
type input "NC Traffic Safety Conference & expo"
click at [235, 72] on input "text" at bounding box center [254, 71] width 82 height 14
click at [257, 87] on select "January February March April May June July August September October November De…" at bounding box center [256, 85] width 40 height 9
select select "5"
click at [236, 81] on select "January February March April May June July August September October November De…" at bounding box center [256, 85] width 40 height 9
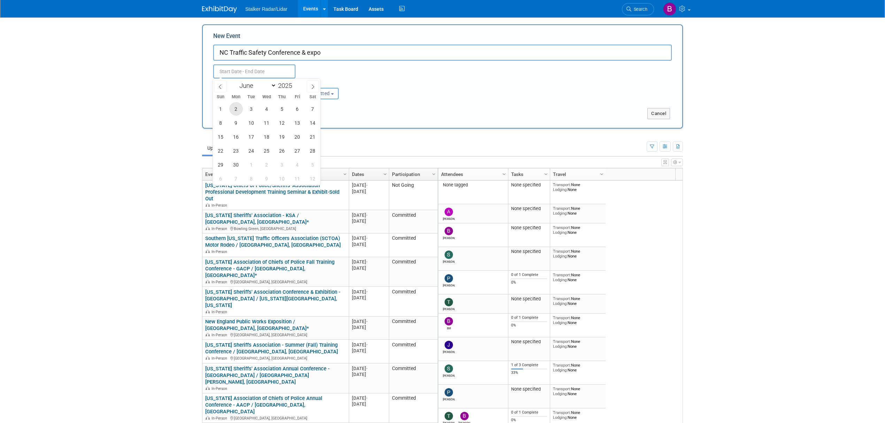
click at [236, 109] on span "2" at bounding box center [236, 109] width 14 height 14
click at [267, 109] on span "4" at bounding box center [267, 109] width 14 height 14
type input "Jun 2, 2025 to Jun 4, 2025"
click at [324, 95] on span "Committed" at bounding box center [313, 94] width 34 height 6
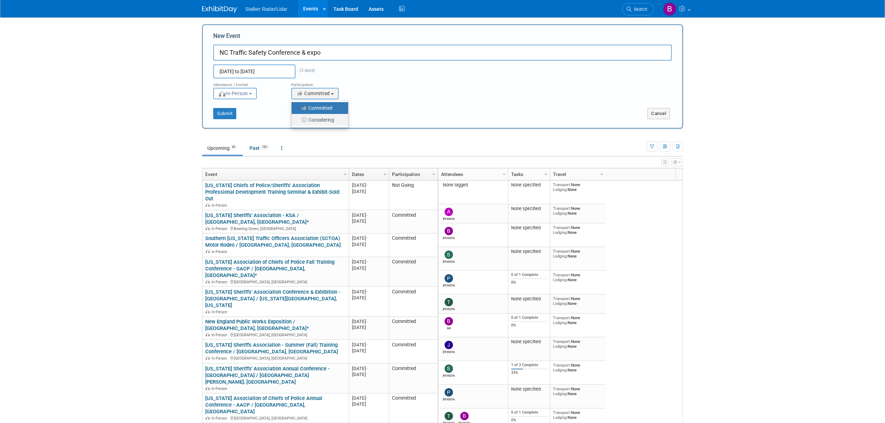
click at [317, 118] on label "Considering" at bounding box center [318, 119] width 46 height 9
click at [298, 118] on input "Considering" at bounding box center [295, 120] width 5 height 5
select select "2"
click at [223, 112] on button "Submit" at bounding box center [224, 113] width 23 height 11
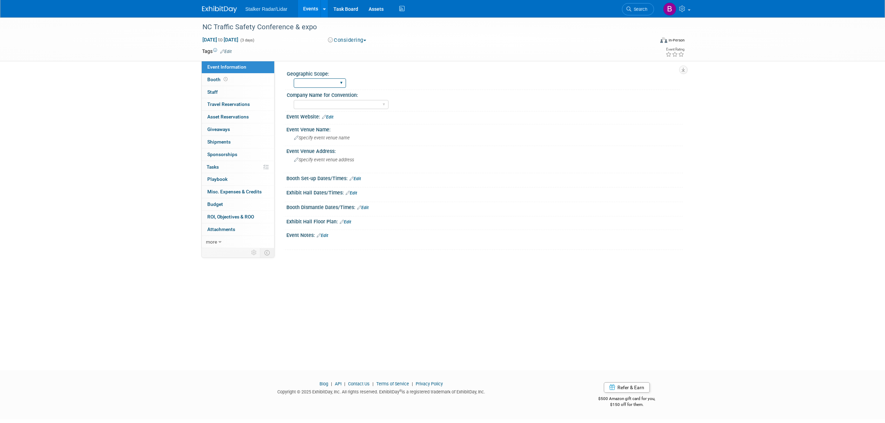
click at [309, 82] on select "Regional National International" at bounding box center [320, 82] width 52 height 9
select select "Regional"
click at [294, 78] on select "Regional National International" at bounding box center [320, 82] width 52 height 9
click at [335, 108] on select "Stalker Sensors Applied Concepts, Inc. | Stalker Radar Stalker Radar | Street D…" at bounding box center [341, 104] width 95 height 9
select select "Stalker Radar"
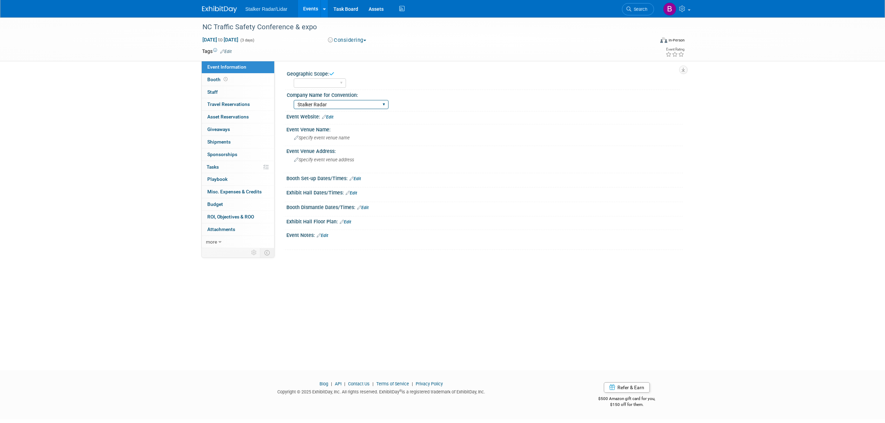
click at [294, 100] on select "Stalker Sensors Applied Concepts, Inc. | Stalker Radar Stalker Radar | Street D…" at bounding box center [341, 104] width 95 height 9
click at [232, 79] on link "Booth" at bounding box center [238, 80] width 72 height 12
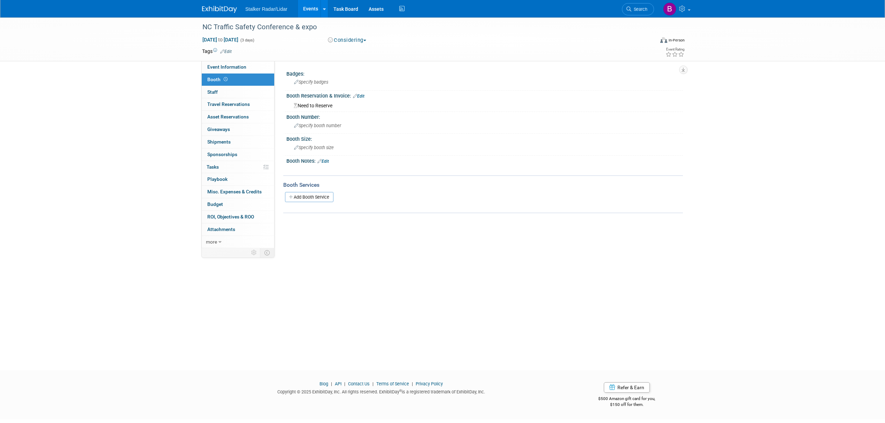
click at [360, 95] on link "Edit" at bounding box center [358, 96] width 11 height 5
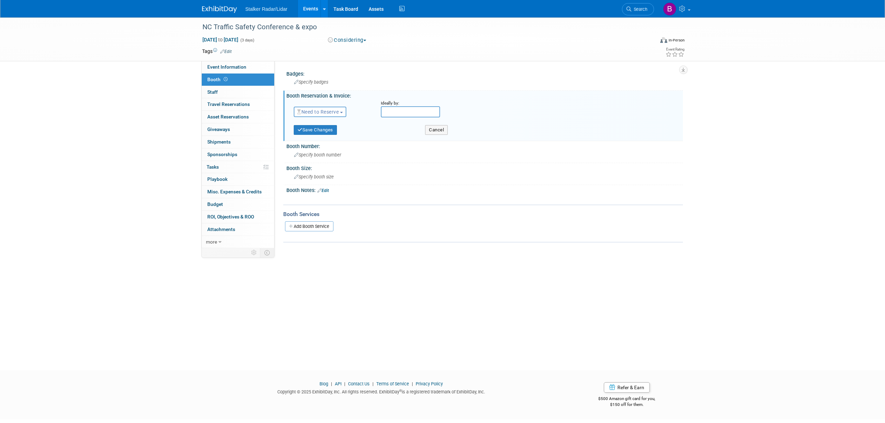
click at [422, 134] on div "Cancel" at bounding box center [469, 128] width 99 height 14
click at [440, 129] on button "Cancel" at bounding box center [436, 130] width 23 height 10
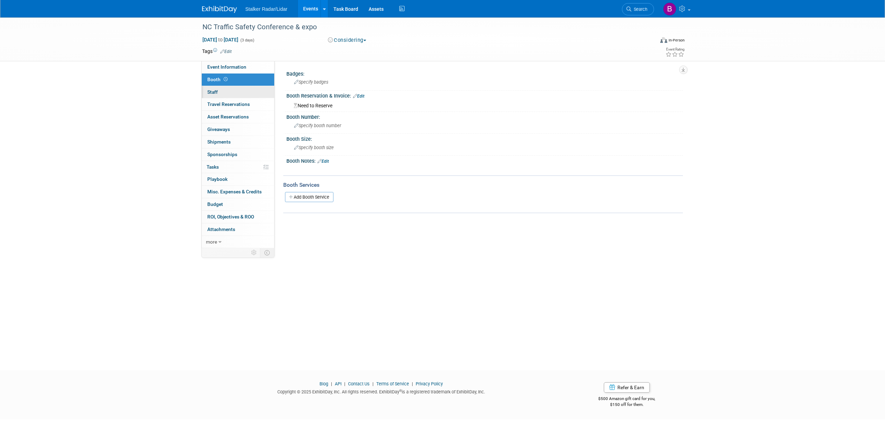
click at [224, 90] on link "0 Staff 0" at bounding box center [238, 92] width 72 height 12
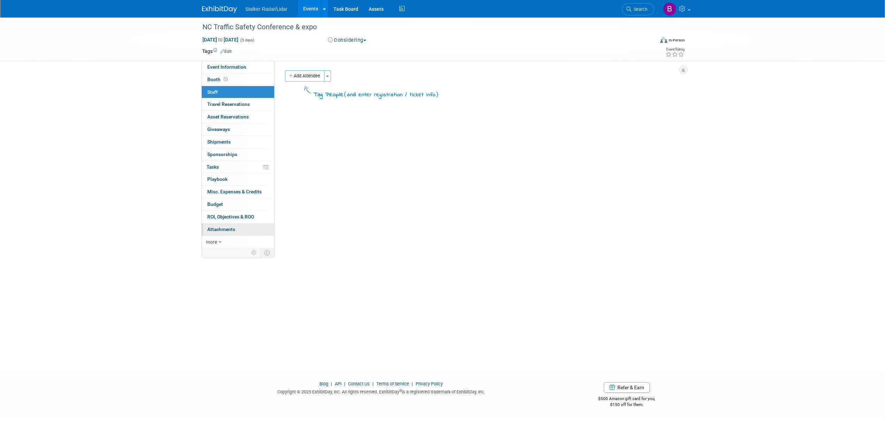
click at [227, 232] on span "Attachments 0" at bounding box center [221, 230] width 28 height 6
click at [298, 77] on button "Add Attachment" at bounding box center [307, 75] width 45 height 11
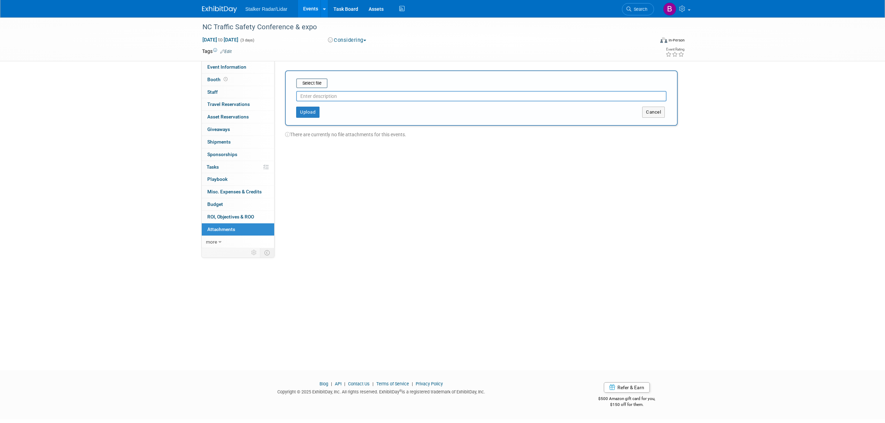
click at [306, 97] on input "text" at bounding box center [481, 96] width 370 height 10
drag, startPoint x: 306, startPoint y: 97, endPoint x: 313, endPoint y: 85, distance: 13.4
click at [313, 85] on input "file" at bounding box center [285, 83] width 83 height 8
click at [658, 112] on button "Cancel" at bounding box center [653, 112] width 23 height 11
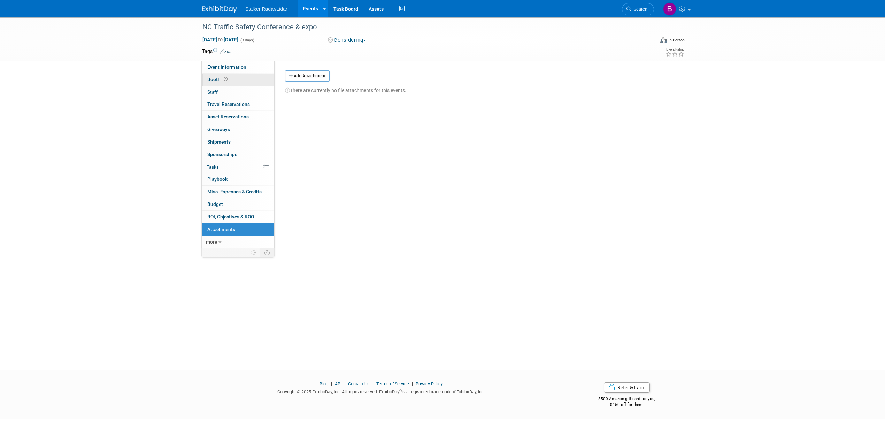
click at [232, 81] on link "Booth" at bounding box center [238, 80] width 72 height 12
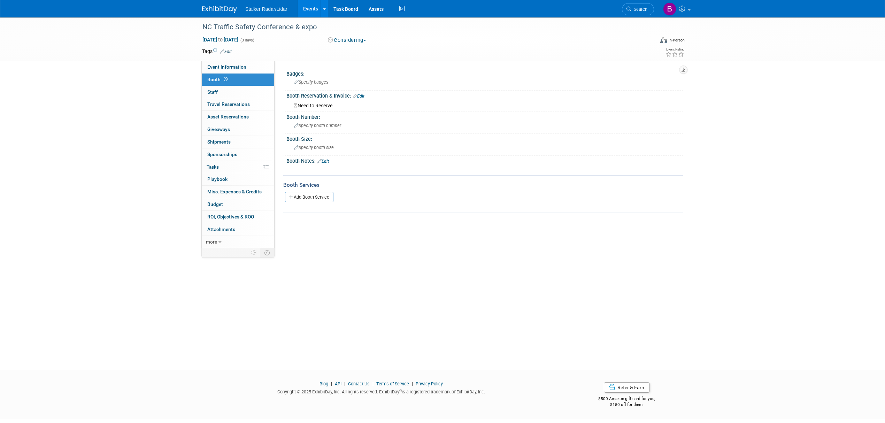
click at [364, 97] on link "Edit" at bounding box center [358, 96] width 11 height 5
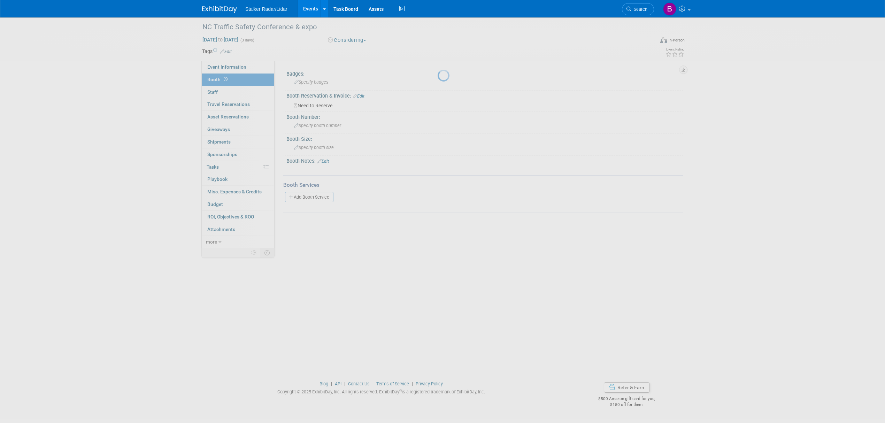
click at [438, 96] on div at bounding box center [443, 211] width 10 height 423
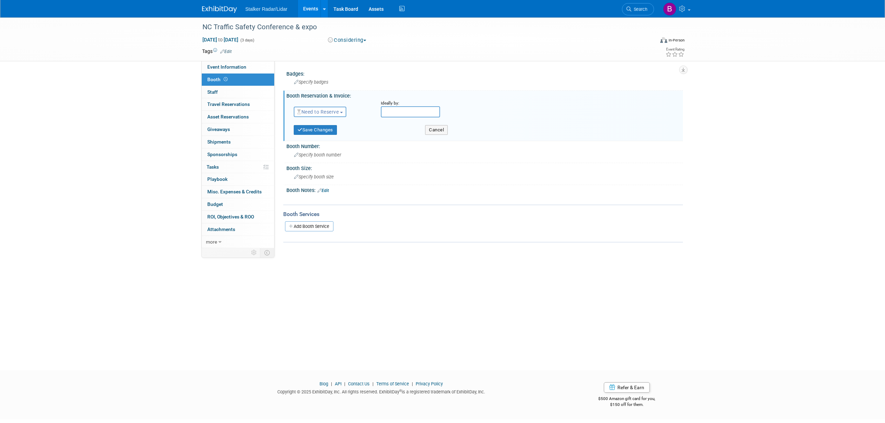
click at [332, 114] on span "Need to Reserve" at bounding box center [317, 112] width 41 height 6
click at [333, 122] on link "Need to Reserve" at bounding box center [331, 124] width 75 height 10
click at [406, 109] on input "text" at bounding box center [410, 111] width 59 height 11
click at [479, 124] on icon at bounding box center [480, 125] width 5 height 5
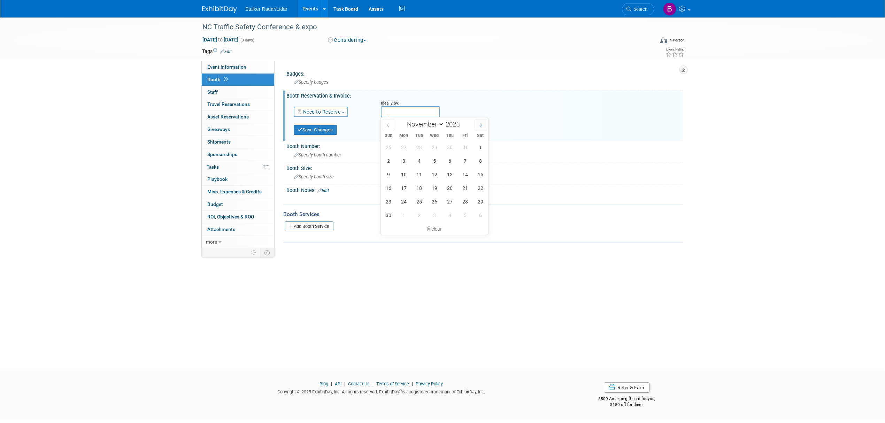
click at [479, 124] on icon at bounding box center [480, 125] width 5 height 5
select select "11"
click at [479, 124] on icon at bounding box center [480, 125] width 5 height 5
type input "2026"
select select "0"
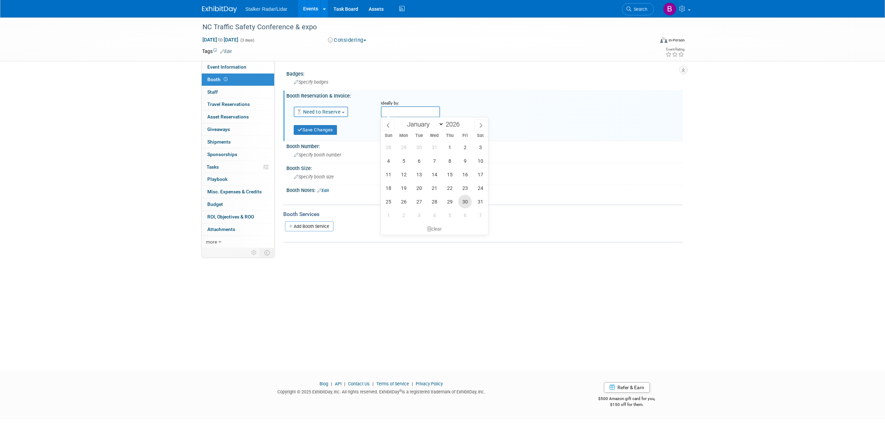
click at [466, 202] on span "30" at bounding box center [465, 202] width 14 height 14
type input "Jan 30, 2026"
click at [317, 130] on button "Save Changes" at bounding box center [315, 130] width 43 height 10
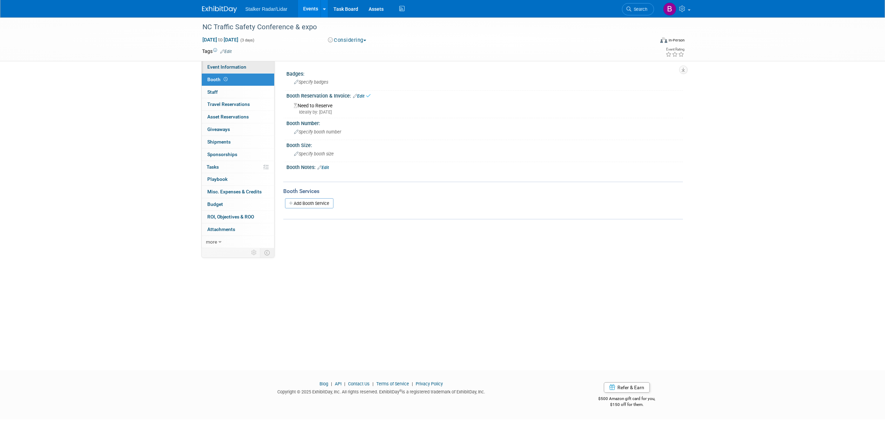
click at [232, 66] on span "Event Information" at bounding box center [226, 67] width 39 height 6
select select "Regional"
select select "Stalker Radar"
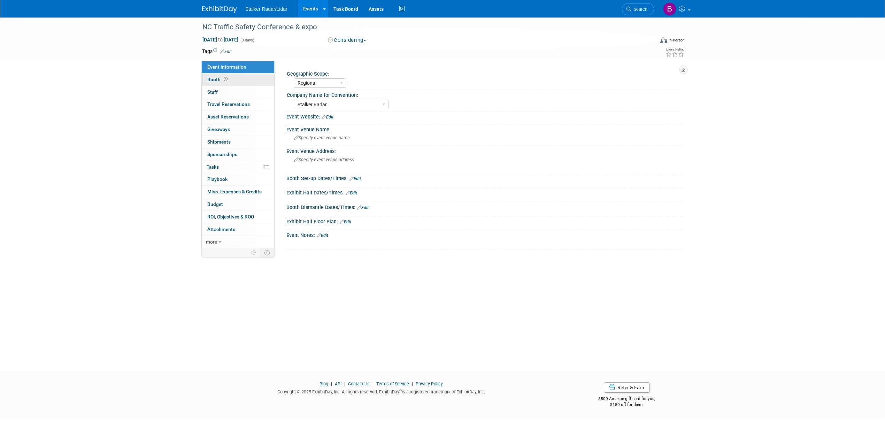
click at [237, 78] on link "Booth" at bounding box center [238, 80] width 72 height 12
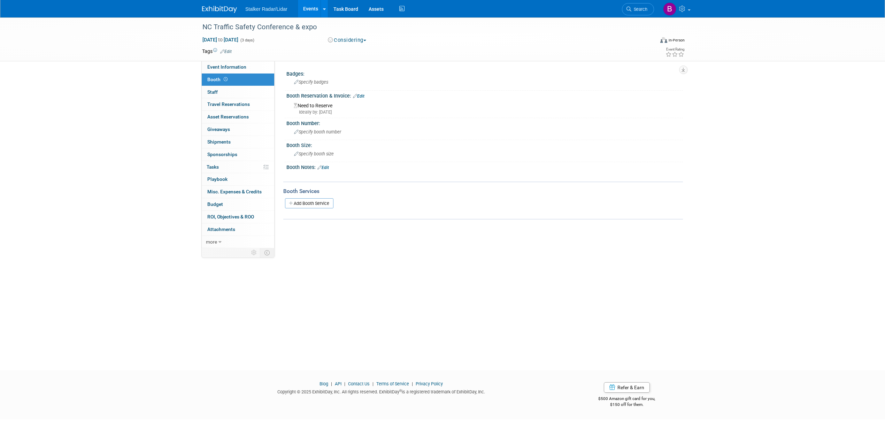
click at [317, 107] on div "Need to Reserve Ideally by: Fri. Jan 30, 2026" at bounding box center [485, 107] width 386 height 15
click at [361, 97] on link "Edit" at bounding box center [358, 96] width 11 height 5
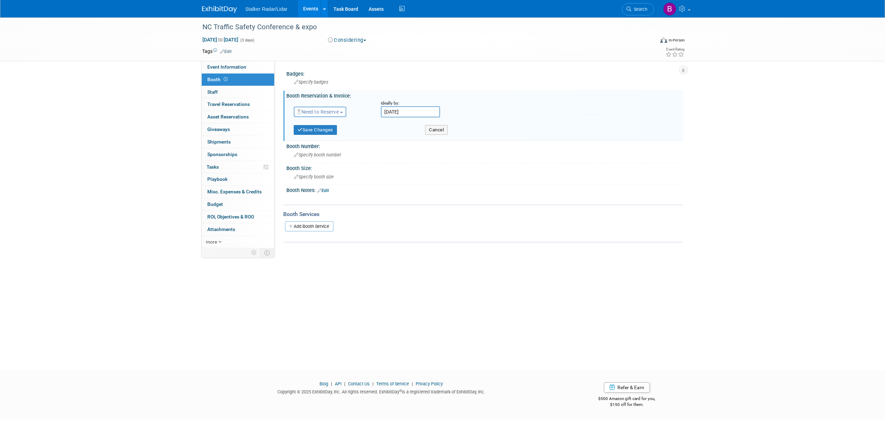
click at [317, 112] on span "Need to Reserve" at bounding box center [317, 112] width 41 height 6
click at [316, 121] on link "Need to Reserve" at bounding box center [331, 124] width 75 height 10
click at [220, 66] on span "Event Information" at bounding box center [226, 67] width 39 height 6
select select "Regional"
select select "Stalker Radar"
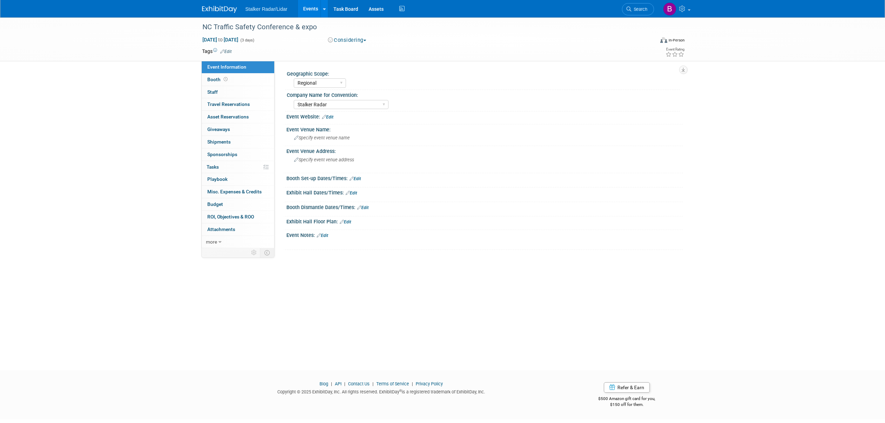
click at [325, 237] on link "Edit" at bounding box center [322, 235] width 11 height 5
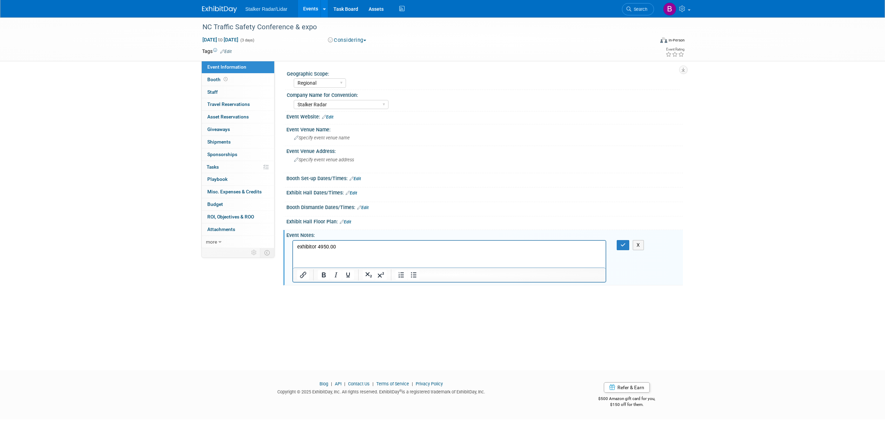
click at [298, 248] on p "exhibitor 4950.00" at bounding box center [449, 246] width 305 height 7
click at [319, 246] on p "exhibitor 4950.00" at bounding box center [449, 246] width 305 height 7
click at [316, 249] on p "exhibitor $950.00" at bounding box center [449, 246] width 305 height 7
click at [618, 247] on button "button" at bounding box center [623, 245] width 13 height 10
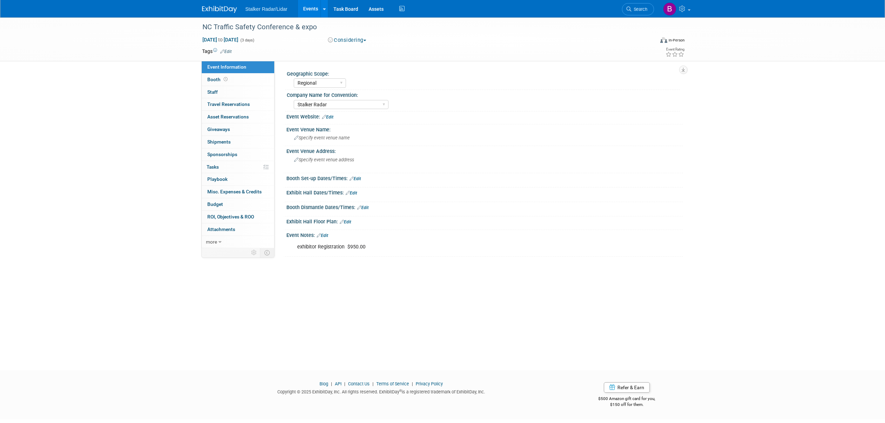
click at [361, 178] on link "Edit" at bounding box center [355, 178] width 11 height 5
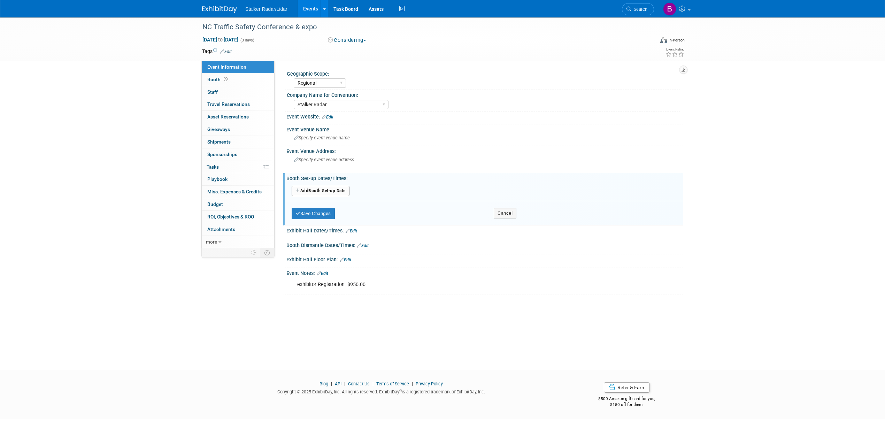
click at [324, 192] on button "Add Another Booth Set-up Date" at bounding box center [321, 191] width 58 height 10
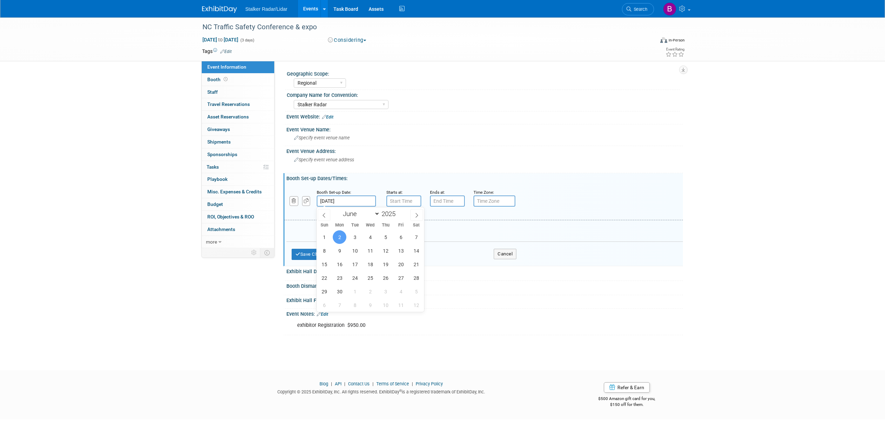
click at [340, 200] on input "Jun 2, 2025" at bounding box center [346, 200] width 59 height 11
click at [323, 237] on span "1" at bounding box center [324, 237] width 14 height 14
type input "Jun 1, 2025"
click at [306, 254] on button "Save Changes" at bounding box center [313, 254] width 43 height 11
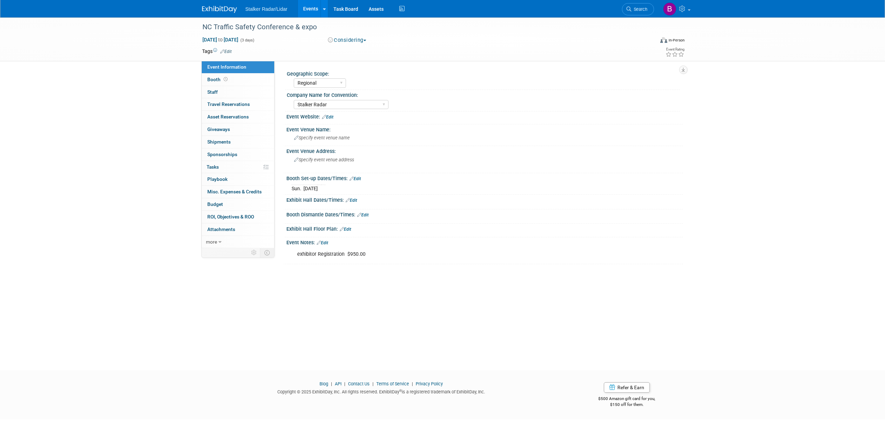
click at [354, 201] on link "Edit" at bounding box center [351, 200] width 11 height 5
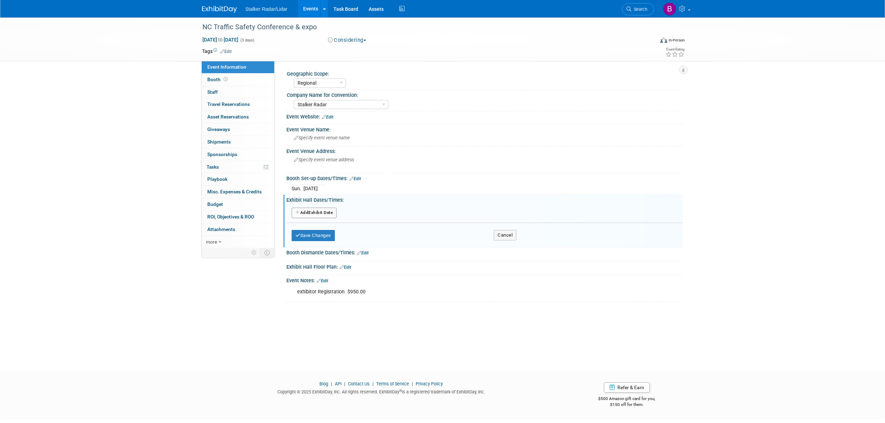
click at [309, 214] on button "Add Another Exhibit Date" at bounding box center [314, 213] width 45 height 10
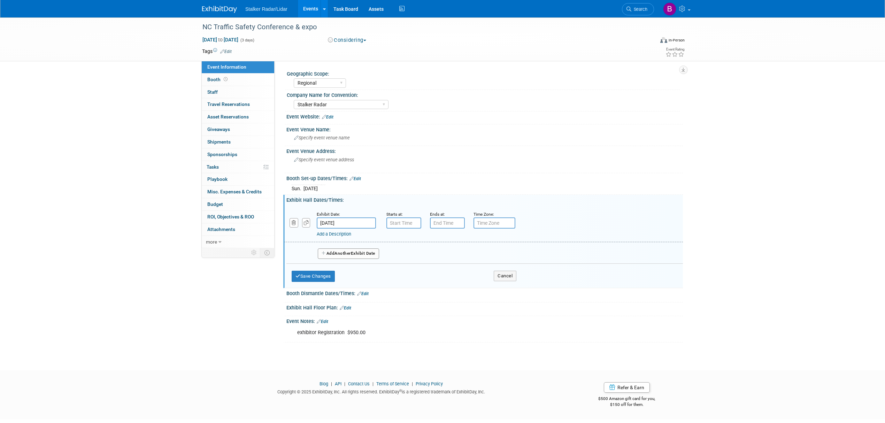
click at [346, 255] on span "Another" at bounding box center [343, 253] width 16 height 5
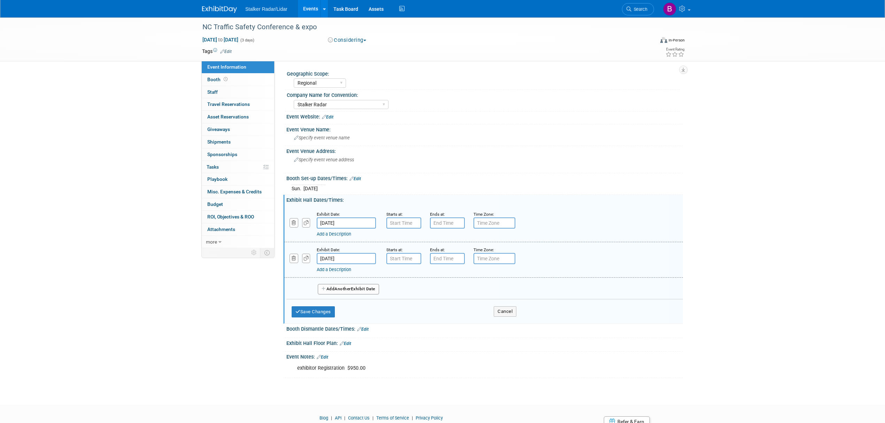
click at [347, 286] on span "Another" at bounding box center [343, 288] width 16 height 5
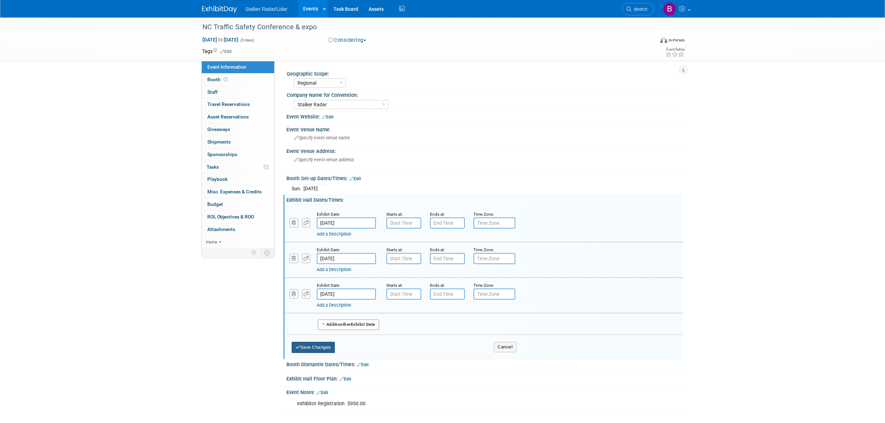
click at [315, 347] on button "Save Changes" at bounding box center [313, 347] width 43 height 11
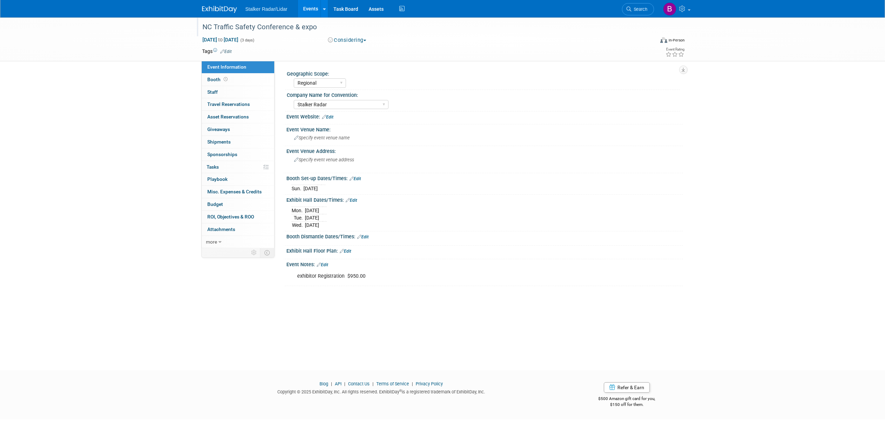
click at [210, 28] on div "NC Traffic Safety Conference & expo" at bounding box center [422, 27] width 444 height 13
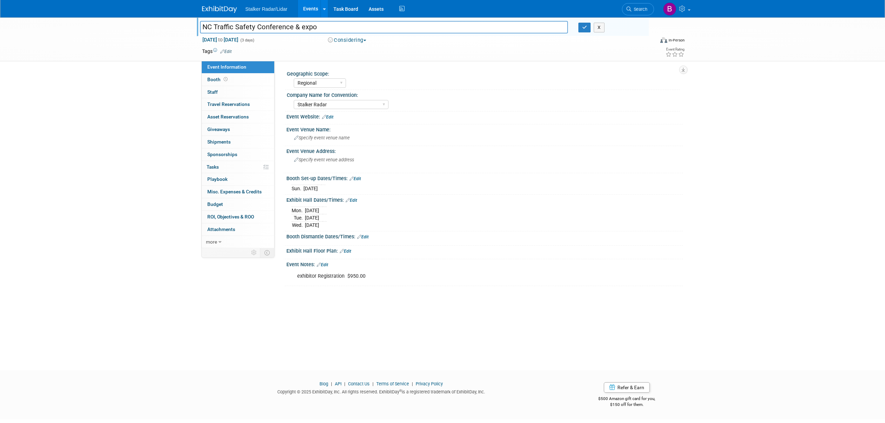
click at [206, 29] on input "NC Traffic Safety Conference & expo" at bounding box center [384, 27] width 368 height 12
click at [225, 30] on input "North C Traffic Safety Conference & expo" at bounding box center [384, 27] width 368 height 12
type input "[US_STATE] Traffic Safety Conference & expo"
click at [581, 29] on button "button" at bounding box center [584, 28] width 13 height 10
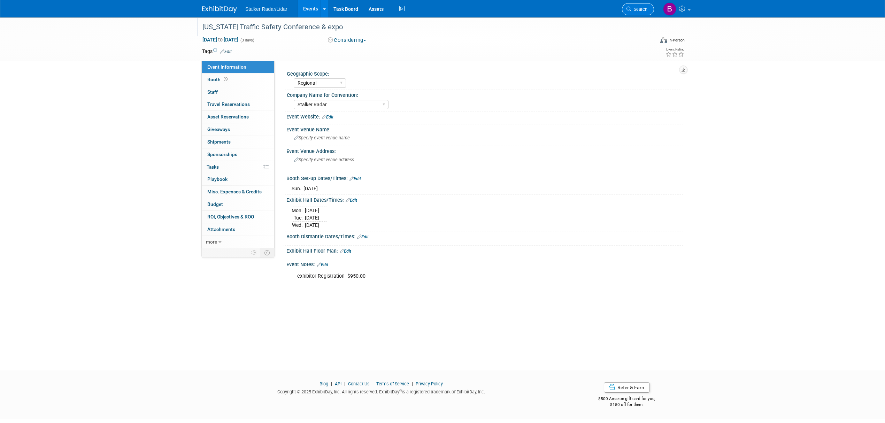
click at [629, 12] on link "Search" at bounding box center [638, 9] width 32 height 12
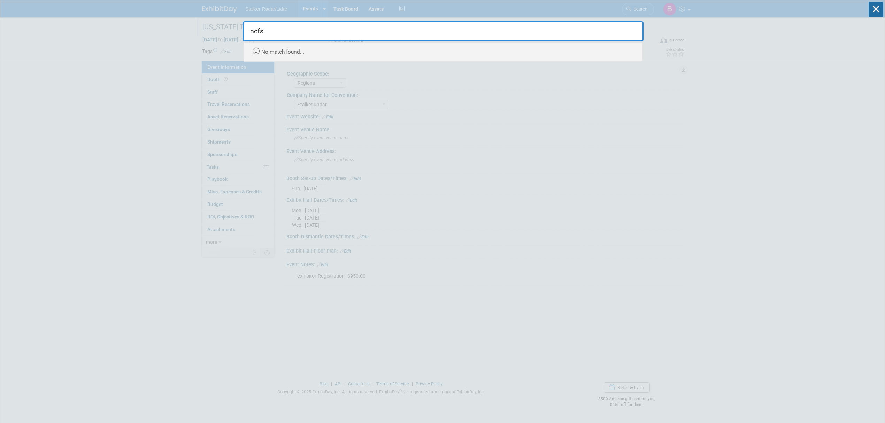
drag, startPoint x: 277, startPoint y: 33, endPoint x: 233, endPoint y: 33, distance: 44.6
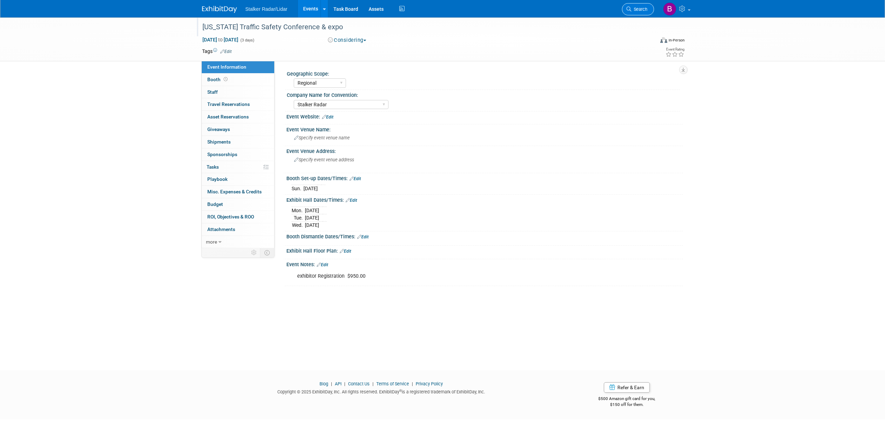
click at [639, 13] on link "Search" at bounding box center [638, 9] width 32 height 12
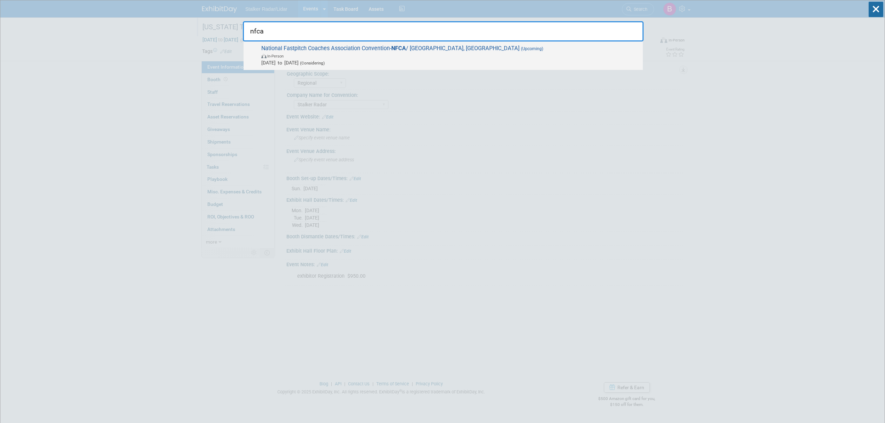
type input "nfca"
click at [327, 45] on span "National Fastpitch Coaches Association Convention- NFCA / Las Vegas, NV (Upcomi…" at bounding box center [449, 55] width 380 height 21
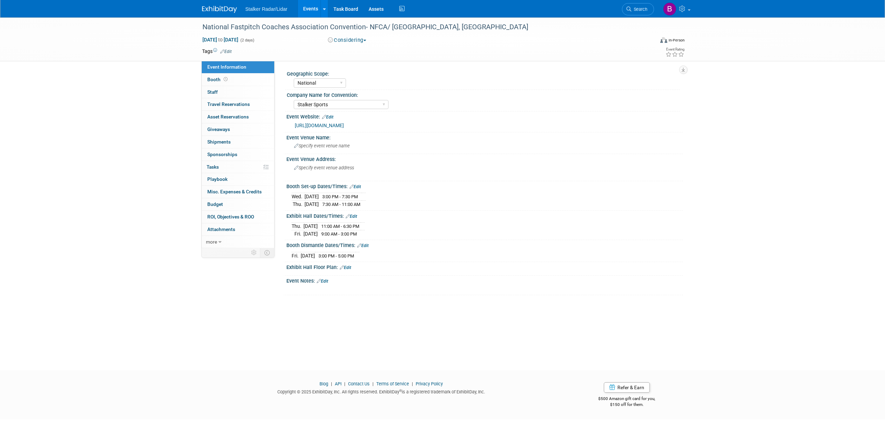
select select "National"
select select "Stalker Sports"
click at [222, 81] on span "Booth" at bounding box center [218, 80] width 22 height 6
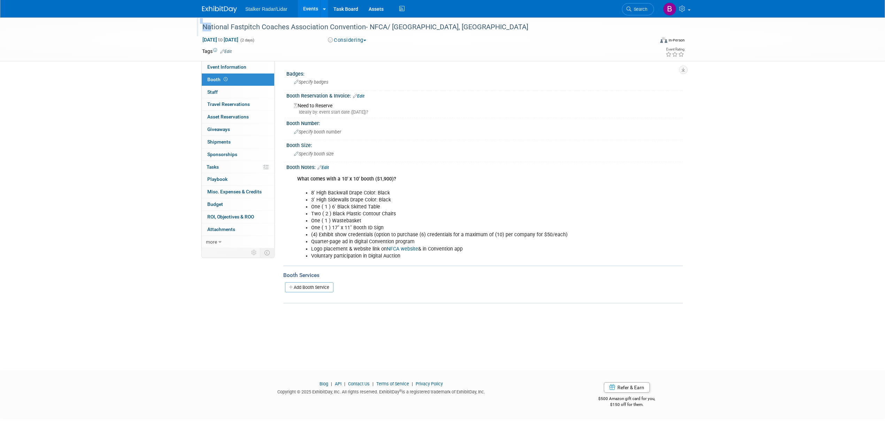
drag, startPoint x: 199, startPoint y: 27, endPoint x: 205, endPoint y: 25, distance: 6.8
click at [205, 25] on div "National Fastpitch Coaches Association Convention- NFCA/ [GEOGRAPHIC_DATA], [GE…" at bounding box center [423, 26] width 452 height 19
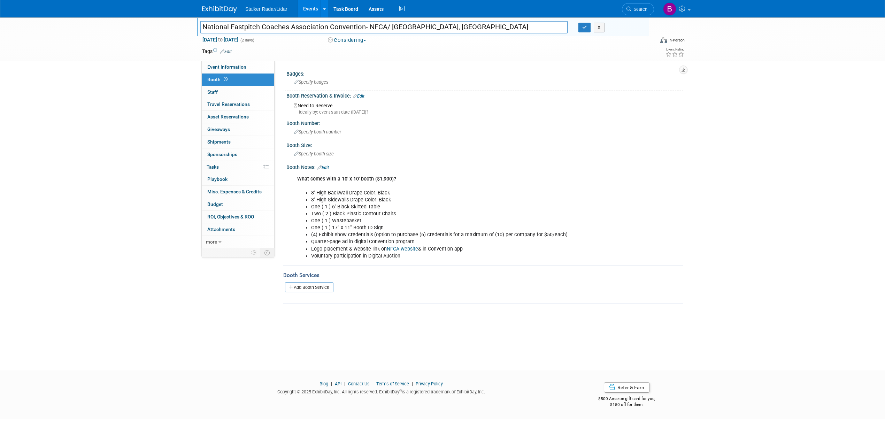
click at [335, 29] on input "National Fastpitch Coaches Association Convention- NFCA/ [GEOGRAPHIC_DATA], [GE…" at bounding box center [384, 27] width 368 height 12
drag, startPoint x: 362, startPoint y: 29, endPoint x: 325, endPoint y: 29, distance: 36.2
click at [325, 29] on input "National Fastpitch Coaches Association Convention- NFCA/ [GEOGRAPHIC_DATA], [GE…" at bounding box center [384, 27] width 368 height 12
drag, startPoint x: 363, startPoint y: 29, endPoint x: 189, endPoint y: 22, distance: 174.7
click at [189, 22] on div "National Fastpitch Coaches Association Convention- NFCA/ [GEOGRAPHIC_DATA], [GE…" at bounding box center [442, 39] width 885 height 44
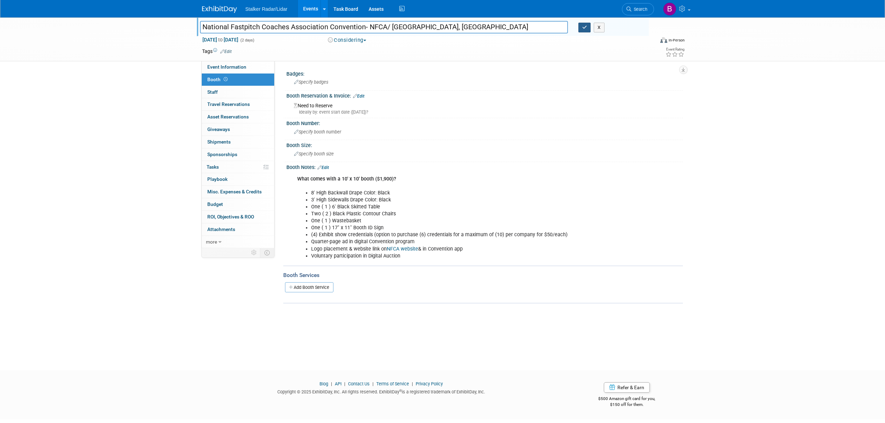
click at [589, 27] on button "button" at bounding box center [584, 28] width 13 height 10
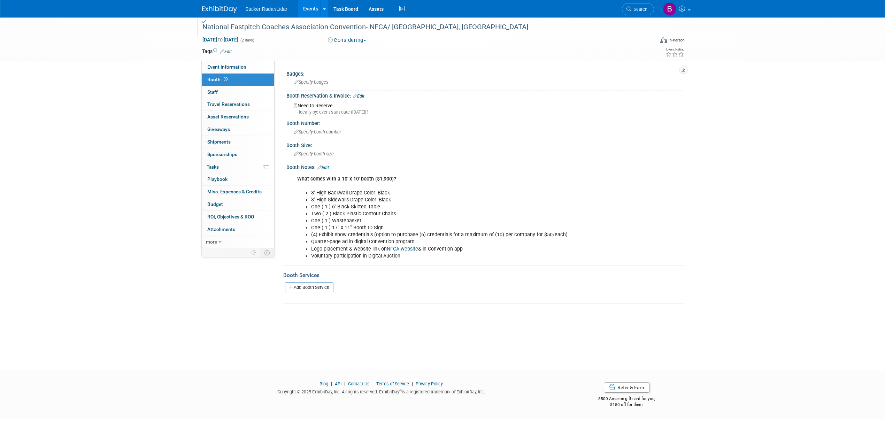
click at [640, 11] on span "Search" at bounding box center [639, 9] width 16 height 5
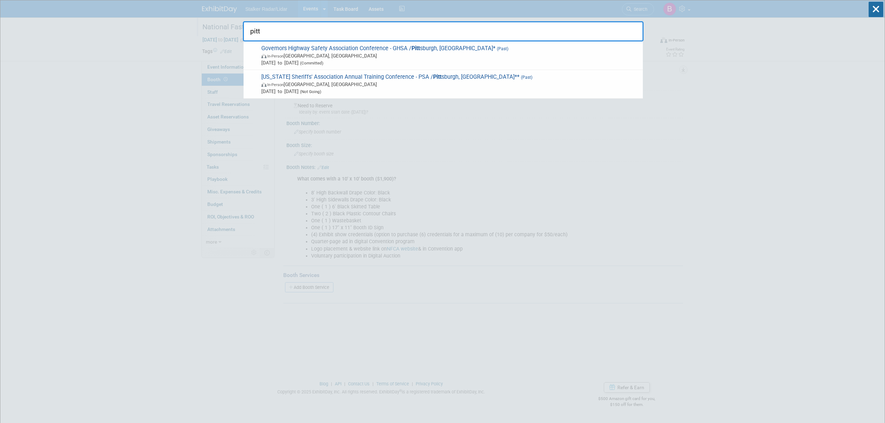
drag, startPoint x: 286, startPoint y: 32, endPoint x: 236, endPoint y: 27, distance: 50.8
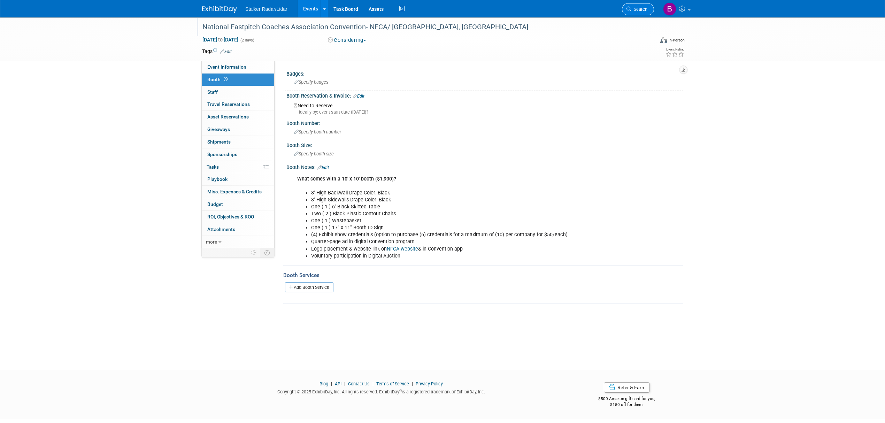
click at [636, 10] on span "Search" at bounding box center [639, 9] width 16 height 5
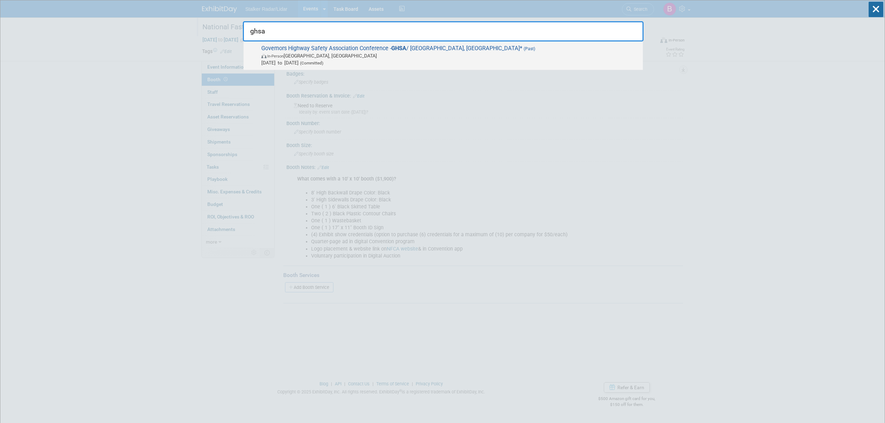
type input "ghsa"
click at [325, 56] on span "In-Person [GEOGRAPHIC_DATA], [GEOGRAPHIC_DATA]" at bounding box center [450, 55] width 378 height 7
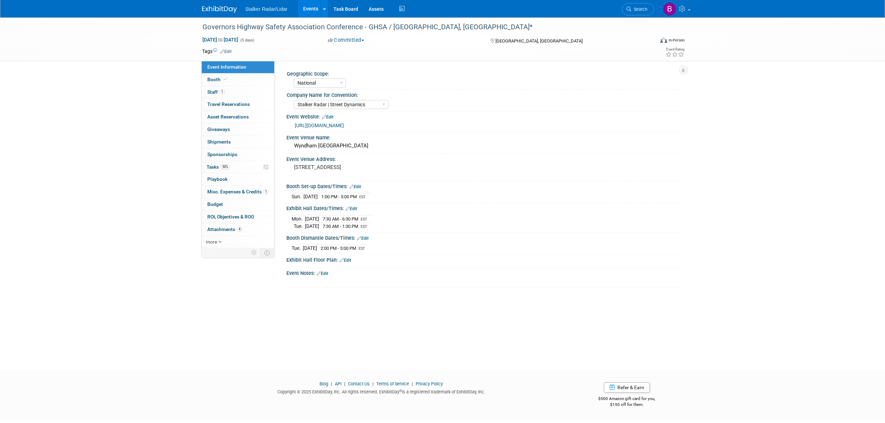
select select "National"
select select "Stalker Radar | Street Dynamics"
click at [220, 79] on span "Booth" at bounding box center [217, 80] width 21 height 6
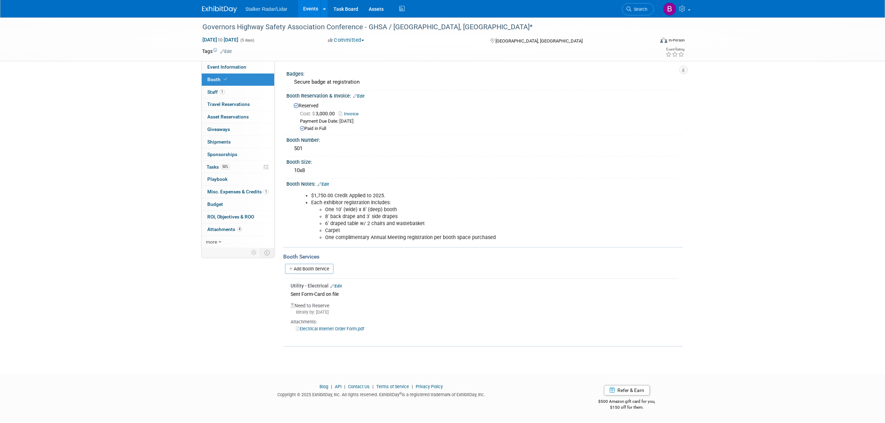
click at [338, 284] on link "Edit" at bounding box center [335, 286] width 11 height 5
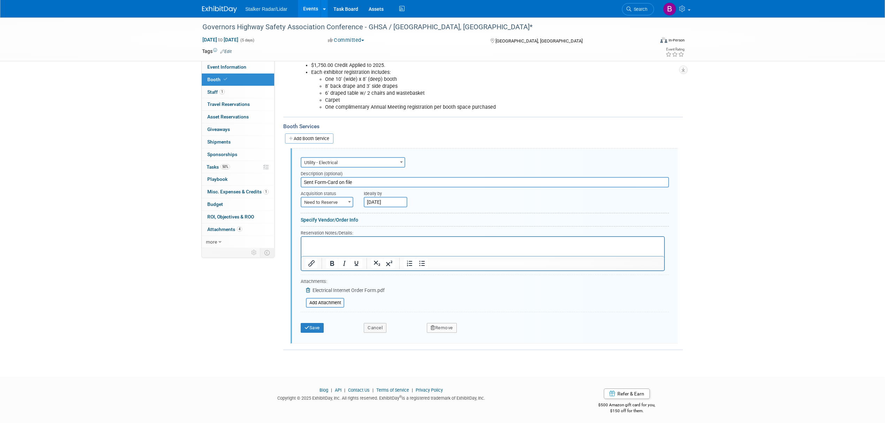
click at [330, 198] on span "Need to Reserve" at bounding box center [326, 203] width 51 height 10
select select "2"
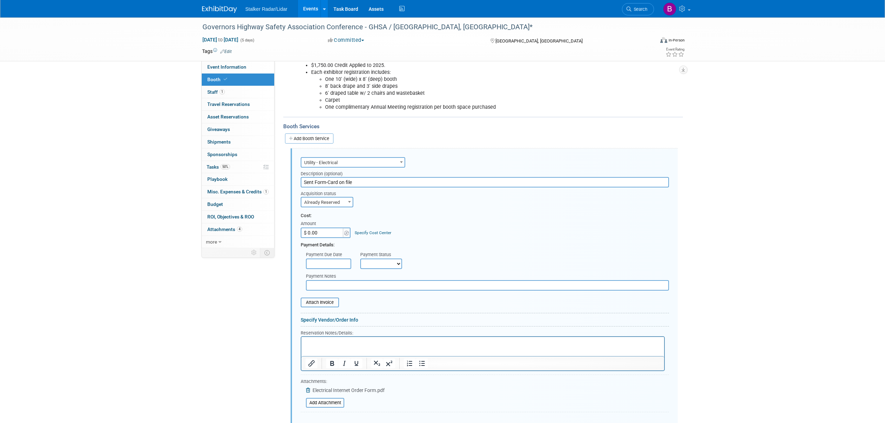
click at [326, 231] on input "$ 0.00" at bounding box center [323, 233] width 44 height 10
type input "$ 80.00"
click at [531, 261] on div "Payment Due Date Payment Status Not Paid Yet Partially Paid Paid in Full Next P…" at bounding box center [485, 258] width 379 height 21
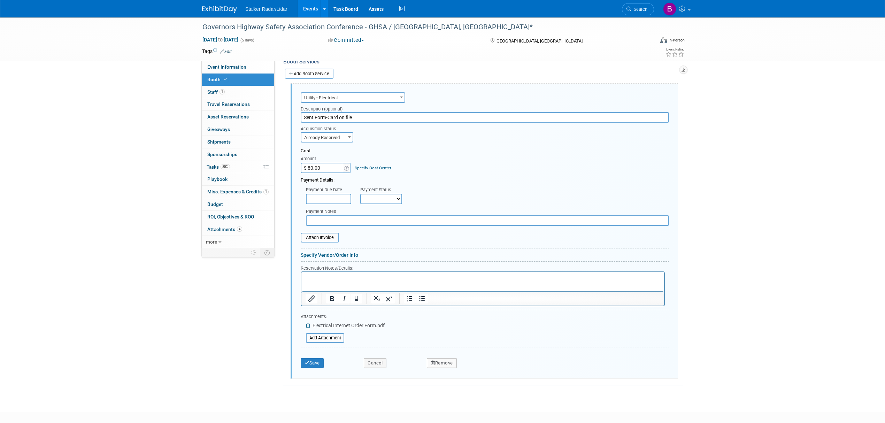
scroll to position [229, 0]
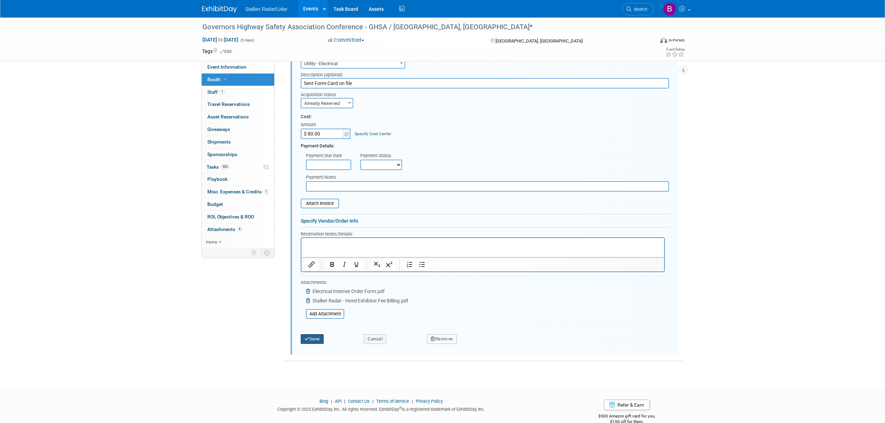
click at [307, 337] on icon "submit" at bounding box center [307, 339] width 5 height 5
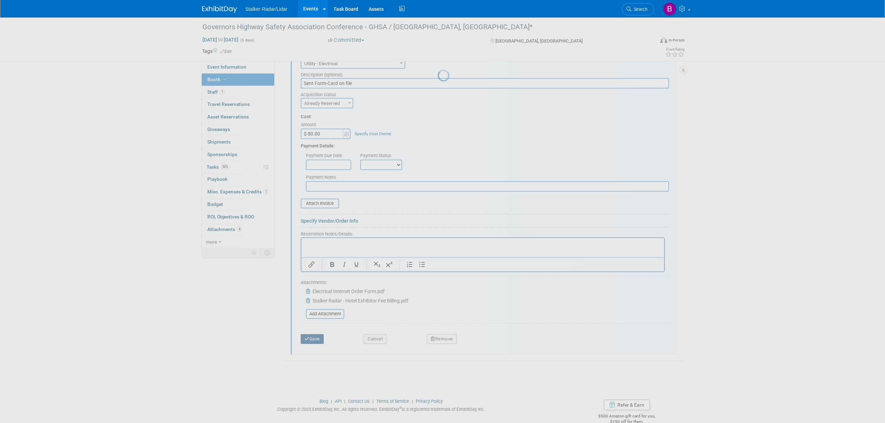
scroll to position [6, 0]
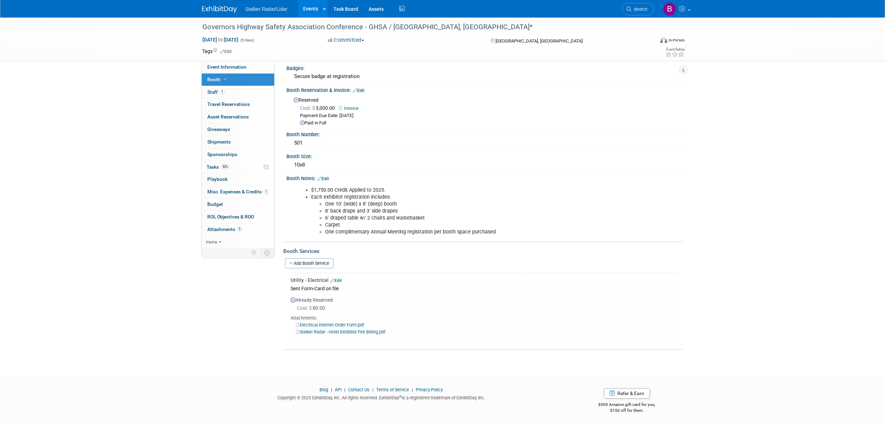
click at [336, 278] on link "Edit" at bounding box center [335, 280] width 11 height 5
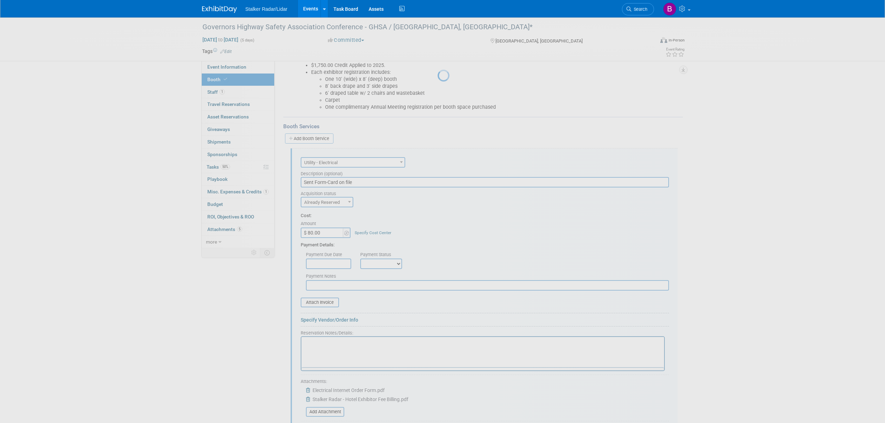
scroll to position [198, 0]
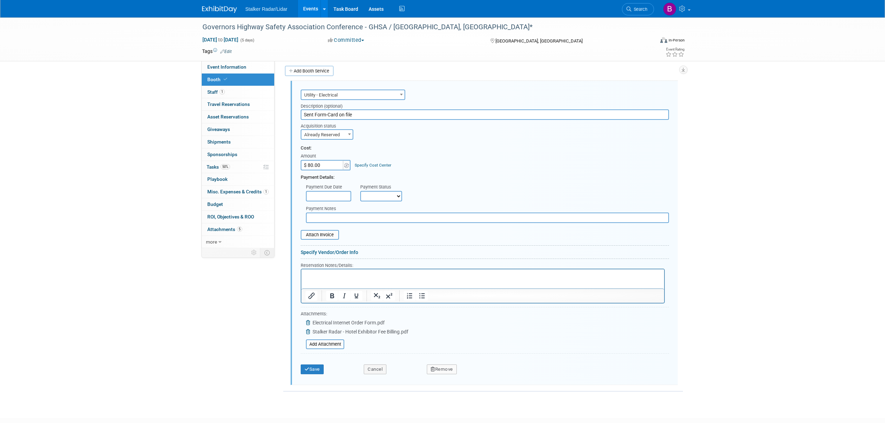
drag, startPoint x: 357, startPoint y: 111, endPoint x: 313, endPoint y: 112, distance: 44.3
click at [313, 112] on input "Sent Form-Card on file" at bounding box center [485, 114] width 368 height 10
type input "S"
click at [374, 193] on select "Not Paid Yet Partially Paid Paid in Full" at bounding box center [381, 196] width 42 height 10
select select "1"
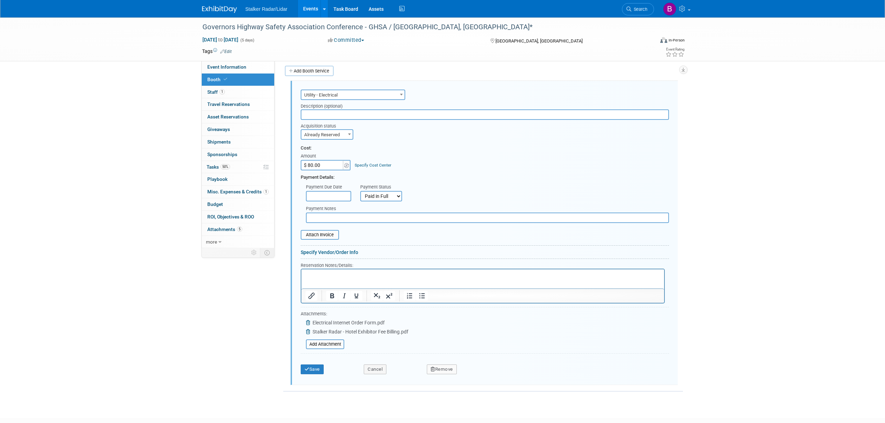
click at [360, 191] on select "Not Paid Yet Partially Paid Paid in Full" at bounding box center [381, 196] width 42 height 10
click at [315, 364] on button "Save" at bounding box center [312, 369] width 23 height 10
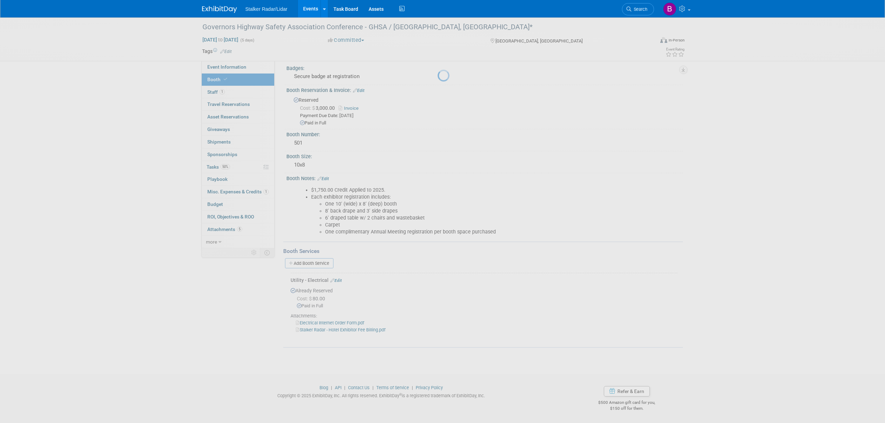
scroll to position [3, 0]
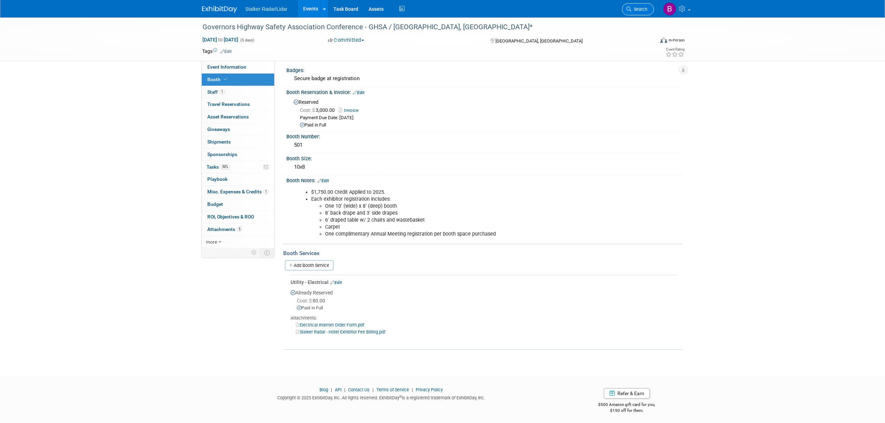
click at [637, 9] on span "Search" at bounding box center [639, 9] width 16 height 5
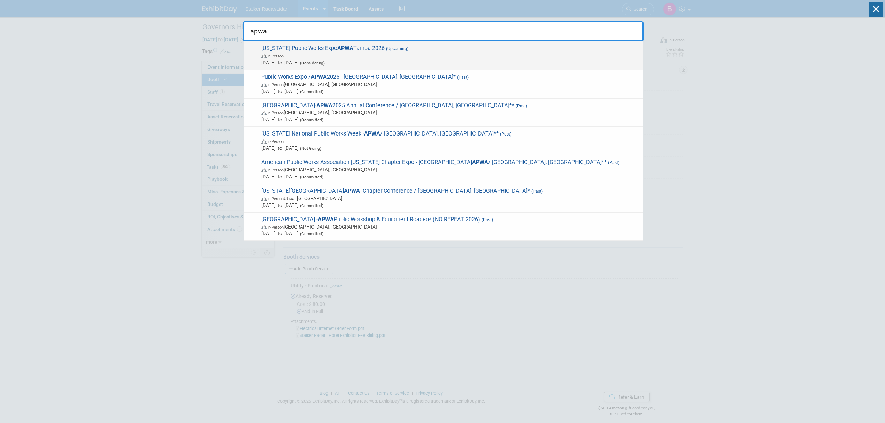
type input "apwa"
click at [346, 54] on span "In-Person" at bounding box center [450, 55] width 378 height 7
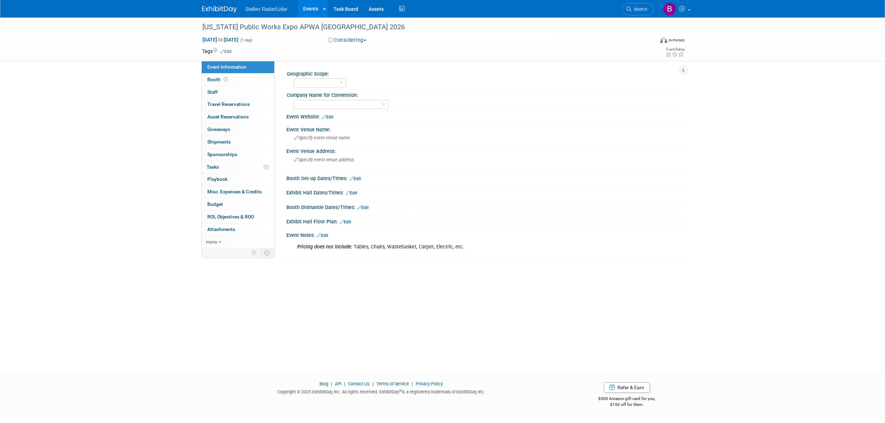
click at [306, 7] on link "Events" at bounding box center [310, 8] width 25 height 17
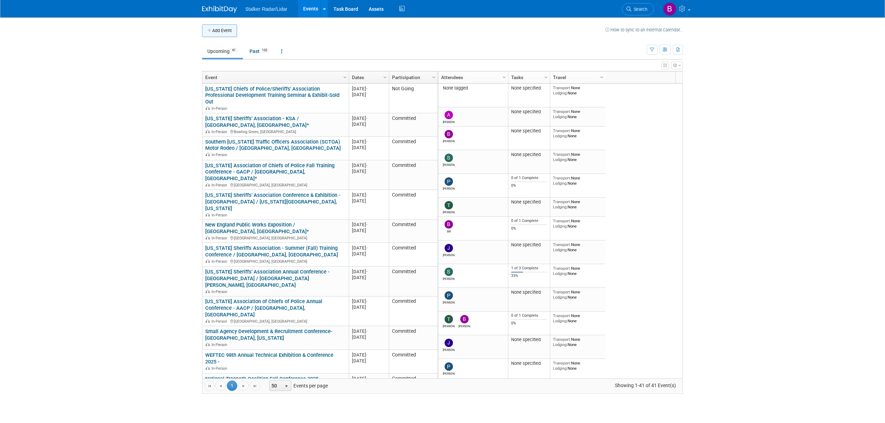
click at [219, 30] on button "Add Event" at bounding box center [219, 30] width 35 height 13
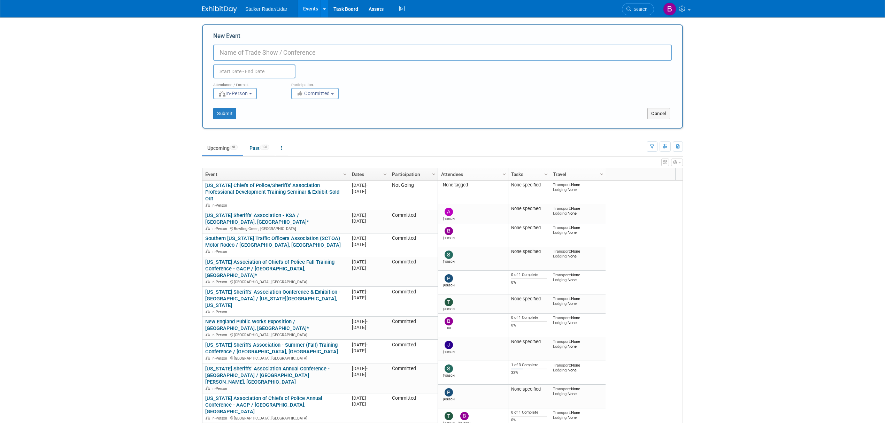
click at [221, 52] on input "New Event" at bounding box center [442, 53] width 459 height 16
paste input "ITS America Conference & Expo 2026"
type input "ITS America Conference & Expo 2026"
click at [252, 73] on input "text" at bounding box center [254, 71] width 82 height 14
click at [258, 84] on select "January February March April May June July August September October November De…" at bounding box center [256, 85] width 40 height 9
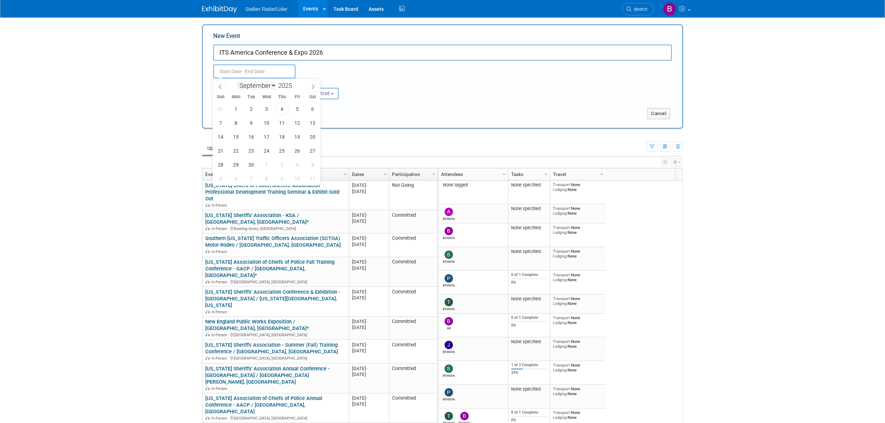
select select "5"
click at [236, 81] on select "January February March April May June July August September October November De…" at bounding box center [256, 85] width 40 height 9
click at [290, 84] on input "2025" at bounding box center [286, 86] width 21 height 8
click at [296, 83] on span at bounding box center [294, 84] width 5 height 4
type input "2026"
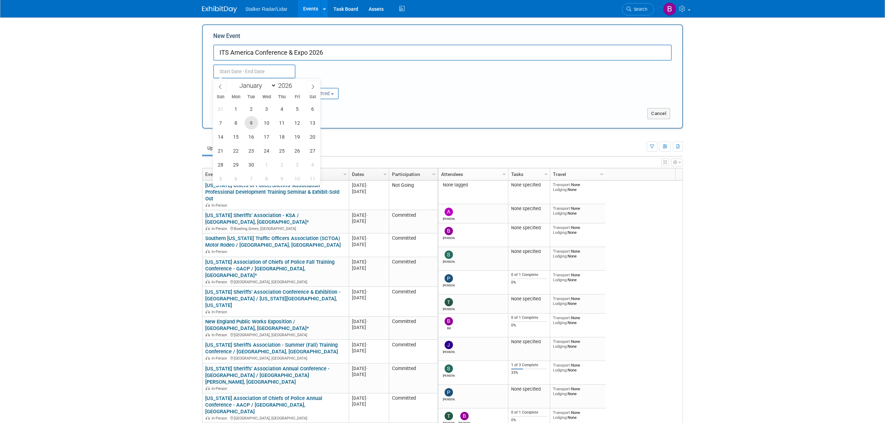
click at [250, 123] on span "9" at bounding box center [252, 123] width 14 height 14
click at [300, 125] on span "12" at bounding box center [298, 123] width 14 height 14
type input "[DATE] to [DATE]"
click at [312, 97] on button "Committed" at bounding box center [314, 93] width 47 height 11
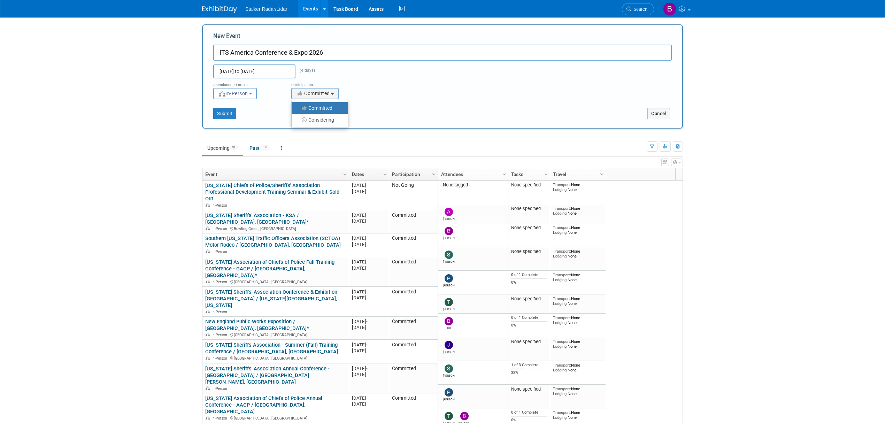
click at [316, 108] on label "Committed" at bounding box center [318, 107] width 46 height 9
click at [298, 108] on input "Committed" at bounding box center [295, 108] width 5 height 5
click at [229, 115] on button "Submit" at bounding box center [224, 113] width 23 height 11
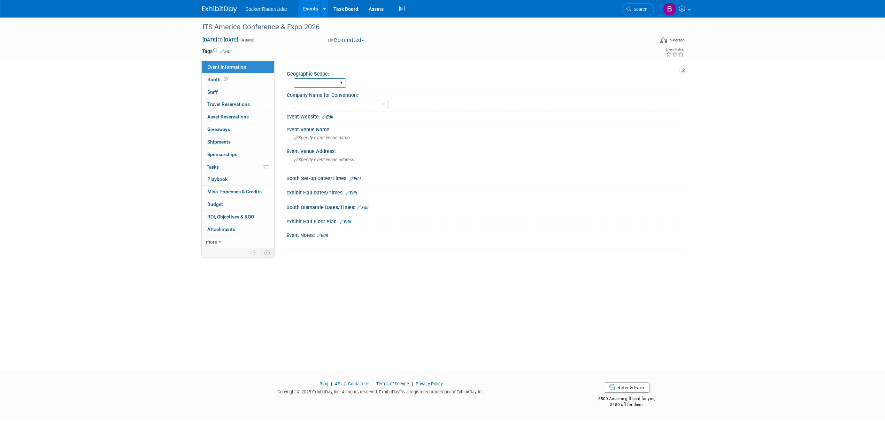
click at [328, 84] on select "Regional National International" at bounding box center [320, 82] width 52 height 9
select select "National"
click at [294, 78] on select "Regional National International" at bounding box center [320, 82] width 52 height 9
click at [327, 106] on select "Stalker Sensors Applied Concepts, Inc. | Stalker Radar Stalker Radar | Street D…" at bounding box center [341, 104] width 95 height 9
select select "Street Dynamics"
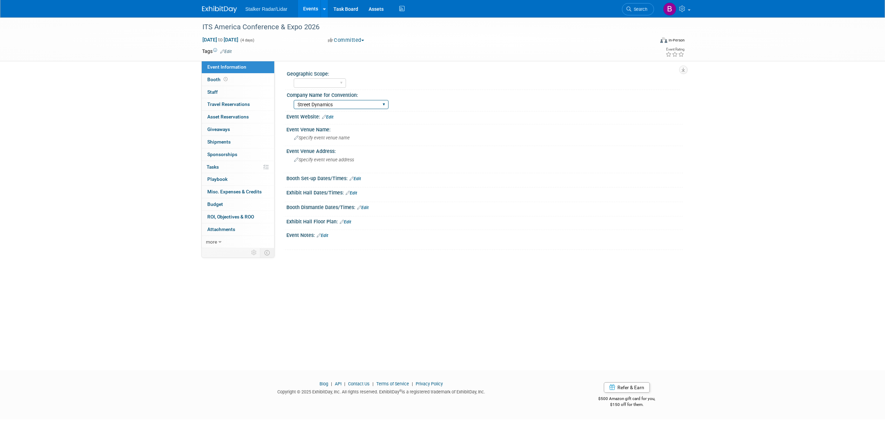
click at [294, 100] on select "Stalker Sensors Applied Concepts, Inc. | Stalker Radar Stalker Radar | Street D…" at bounding box center [341, 104] width 95 height 9
click at [328, 116] on link "Edit" at bounding box center [327, 117] width 11 height 5
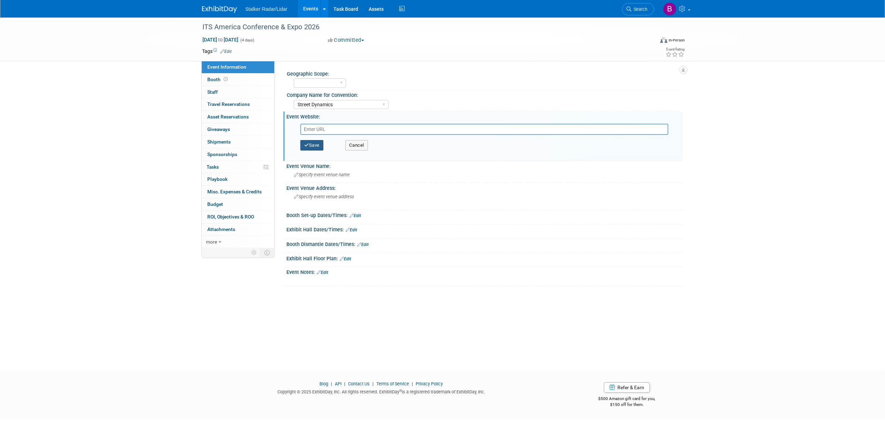
click at [319, 141] on button "Save" at bounding box center [311, 145] width 23 height 10
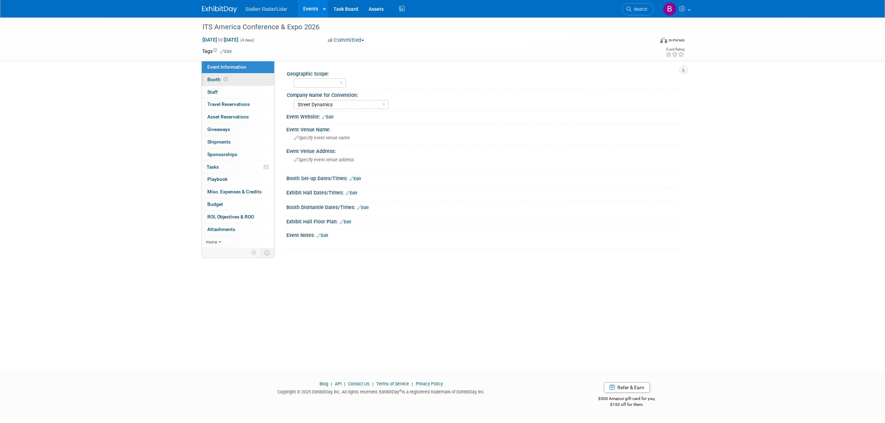
click at [231, 77] on link "Booth" at bounding box center [238, 80] width 72 height 12
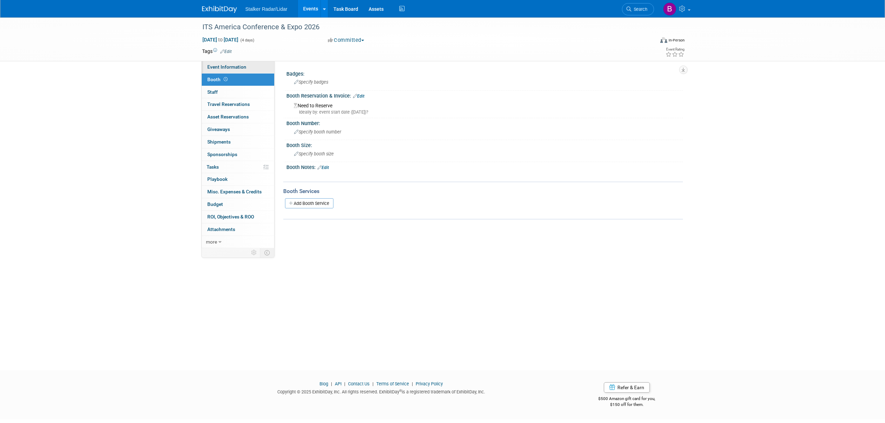
click at [236, 67] on span "Event Information" at bounding box center [226, 67] width 39 height 6
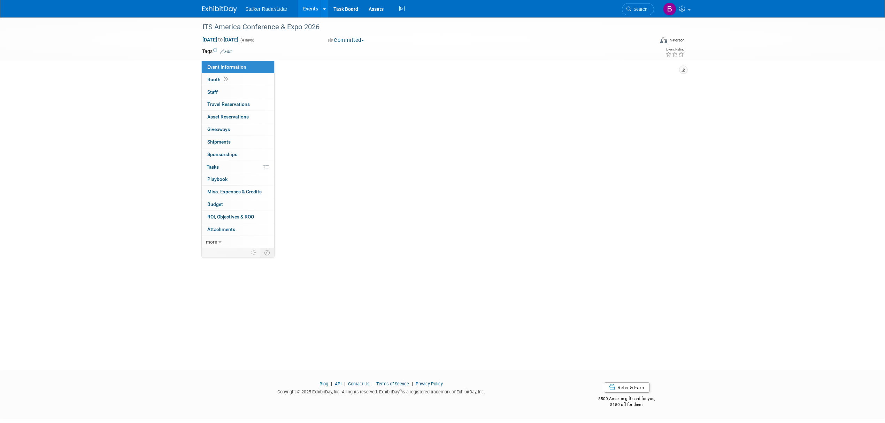
select select "National"
select select "Street Dynamics"
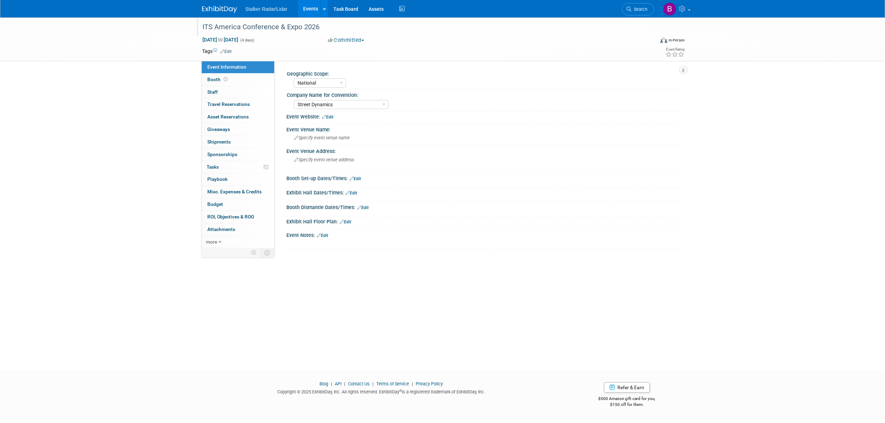
drag, startPoint x: 321, startPoint y: 27, endPoint x: 198, endPoint y: 24, distance: 122.7
click at [198, 24] on div "ITS America Conference & Expo 2026" at bounding box center [423, 26] width 452 height 19
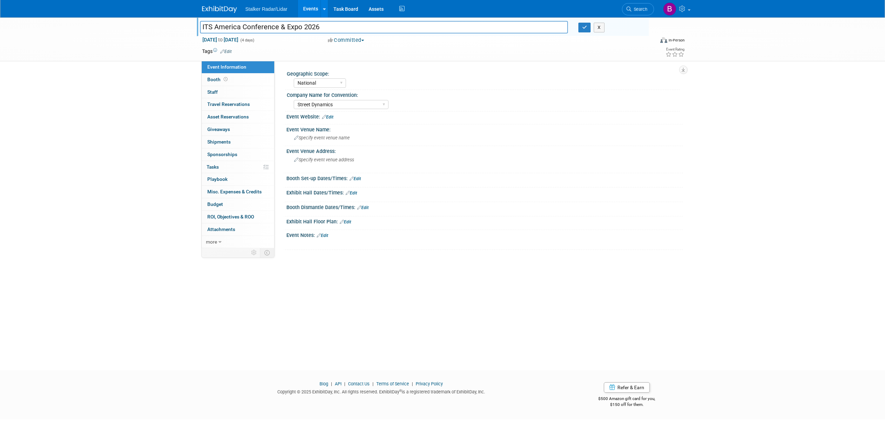
drag, startPoint x: 319, startPoint y: 27, endPoint x: 200, endPoint y: 26, distance: 119.2
click at [200, 26] on input "ITS America Conference & Expo 2026" at bounding box center [384, 27] width 368 height 12
click at [583, 27] on icon "button" at bounding box center [584, 27] width 5 height 5
